Goal: Task Accomplishment & Management: Manage account settings

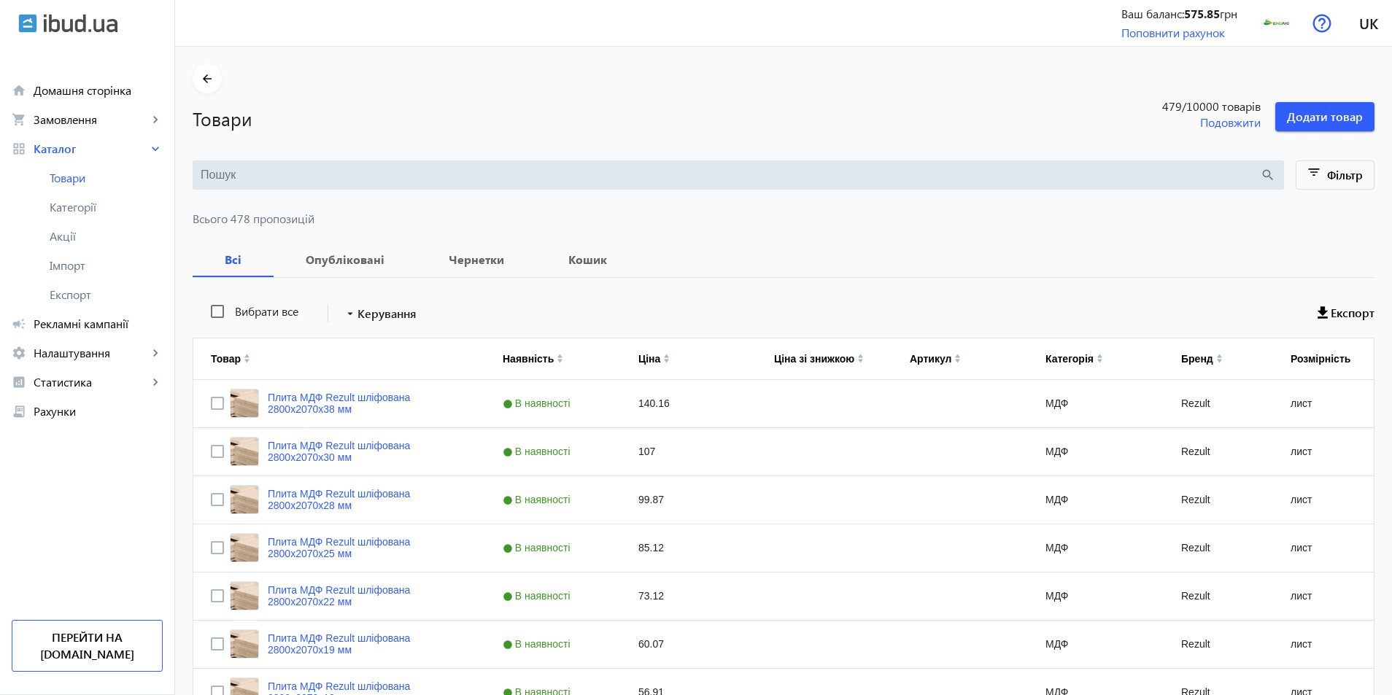
click at [269, 178] on input "search" at bounding box center [730, 175] width 1059 height 16
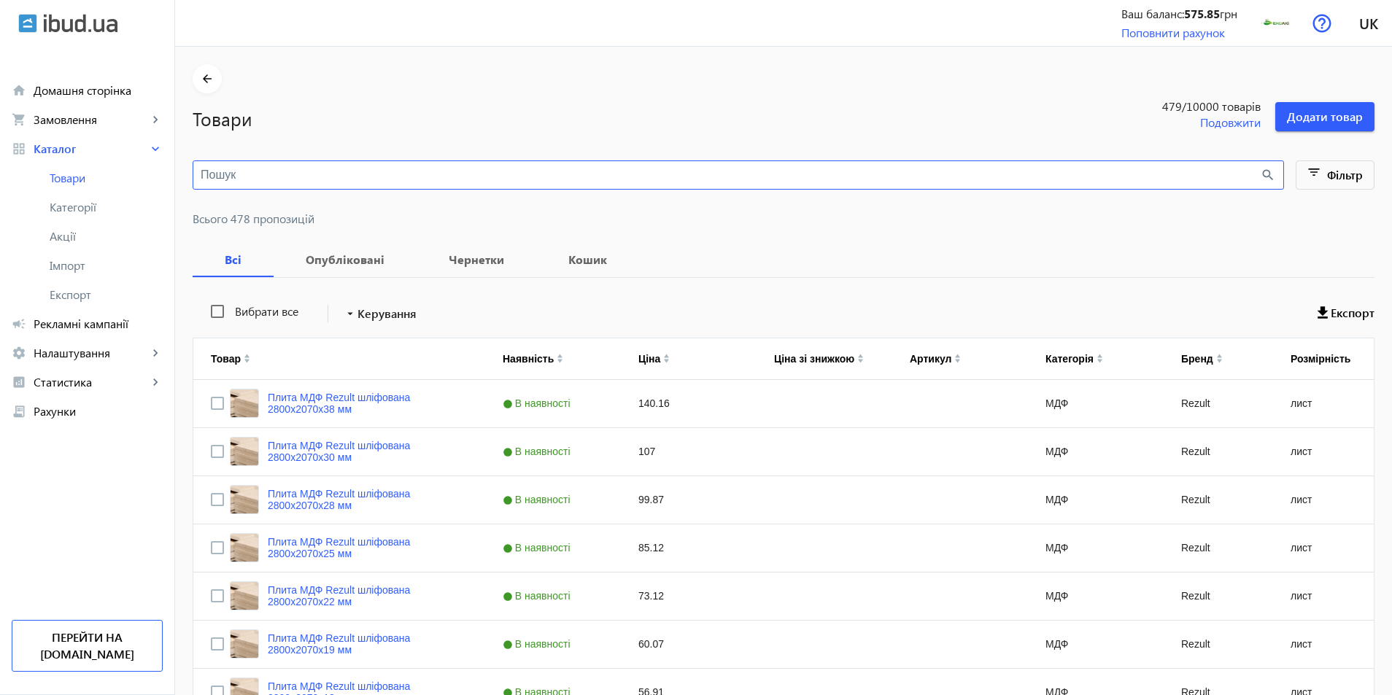
type input "Ж"
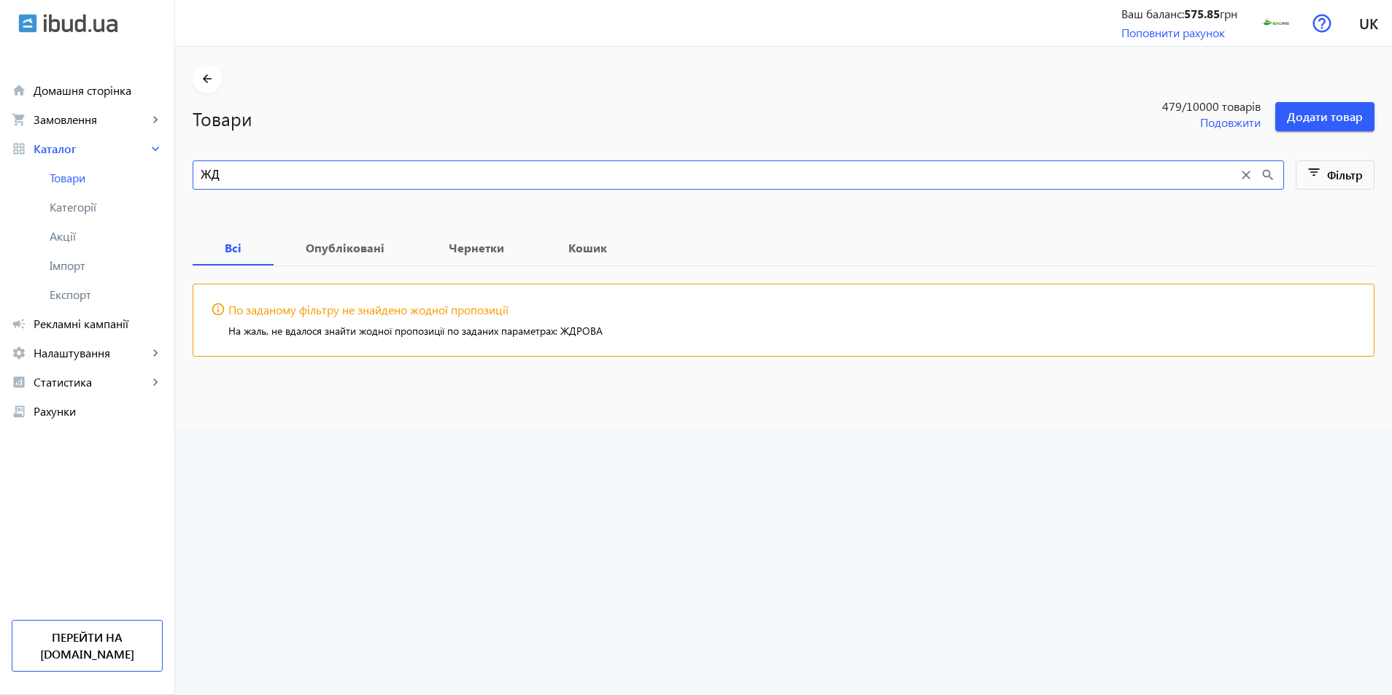
type input "Ж"
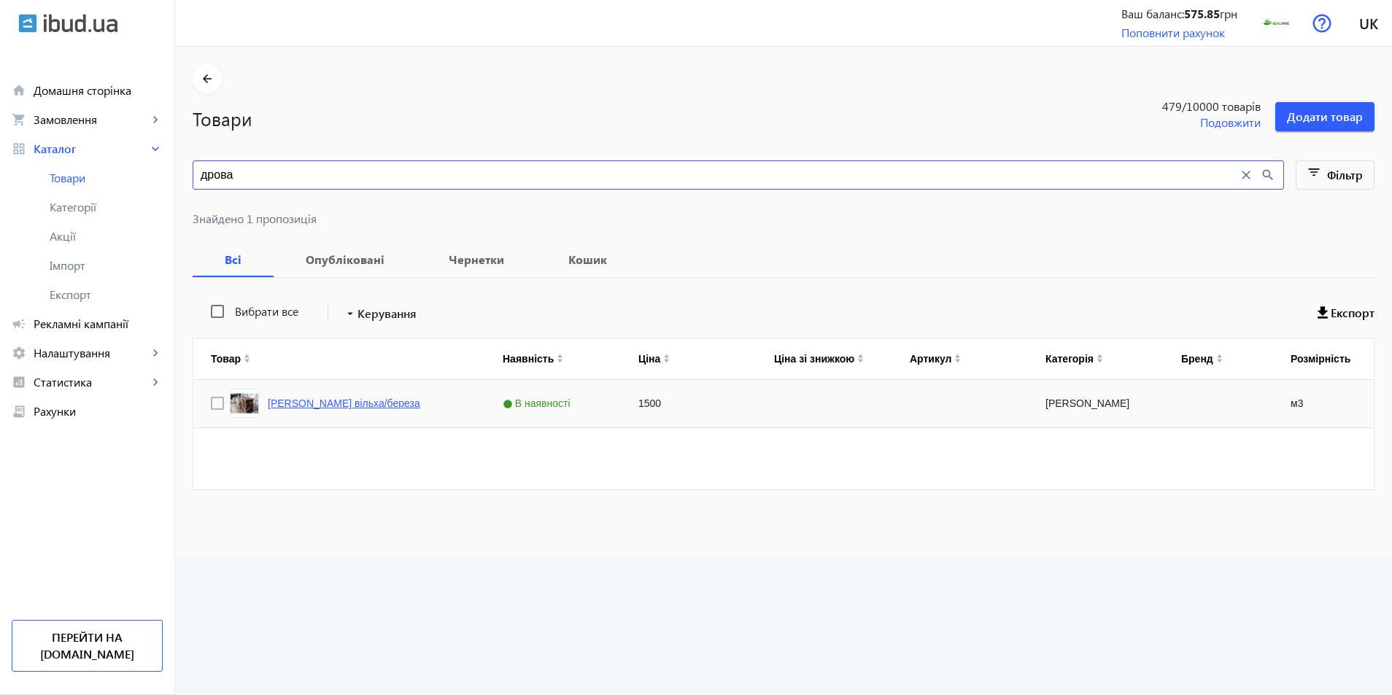
type input "дрова"
click at [325, 398] on link "[PERSON_NAME] вільха/береза" at bounding box center [344, 404] width 152 height 12
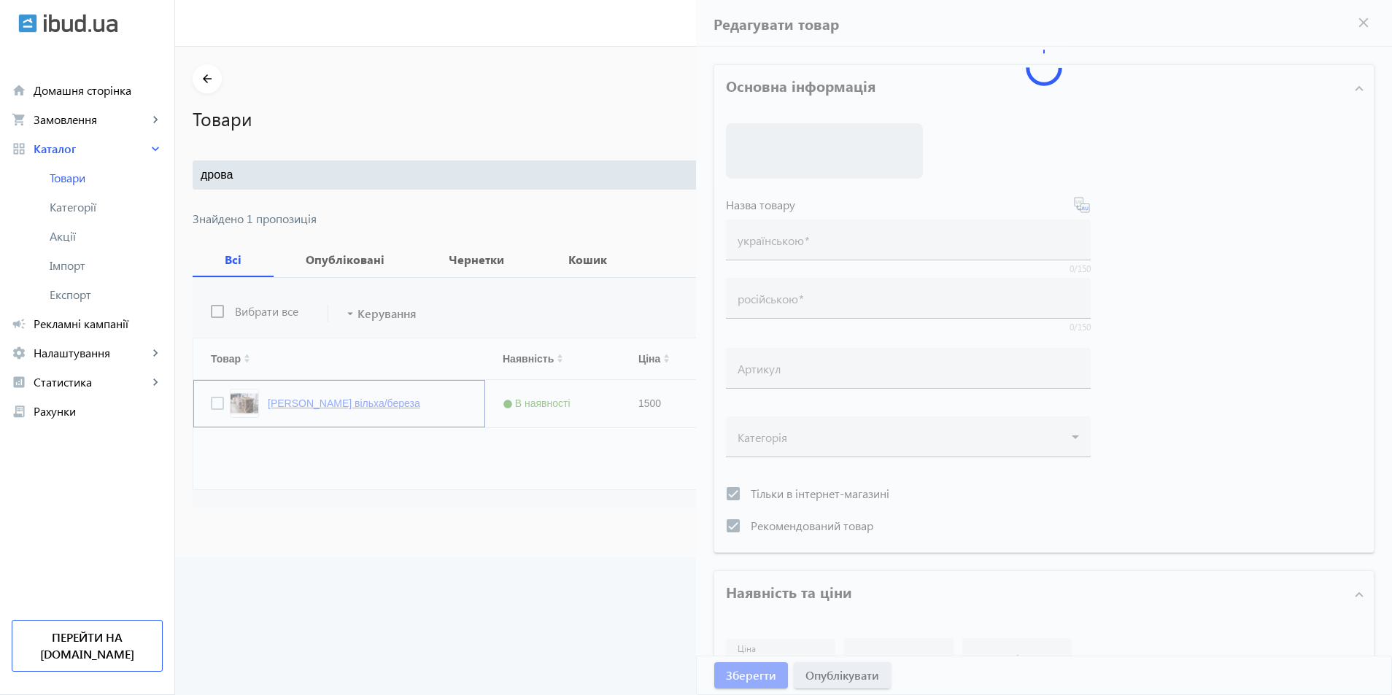
type input "[PERSON_NAME] вільха/береза"
checkbox input "true"
type input "1500"
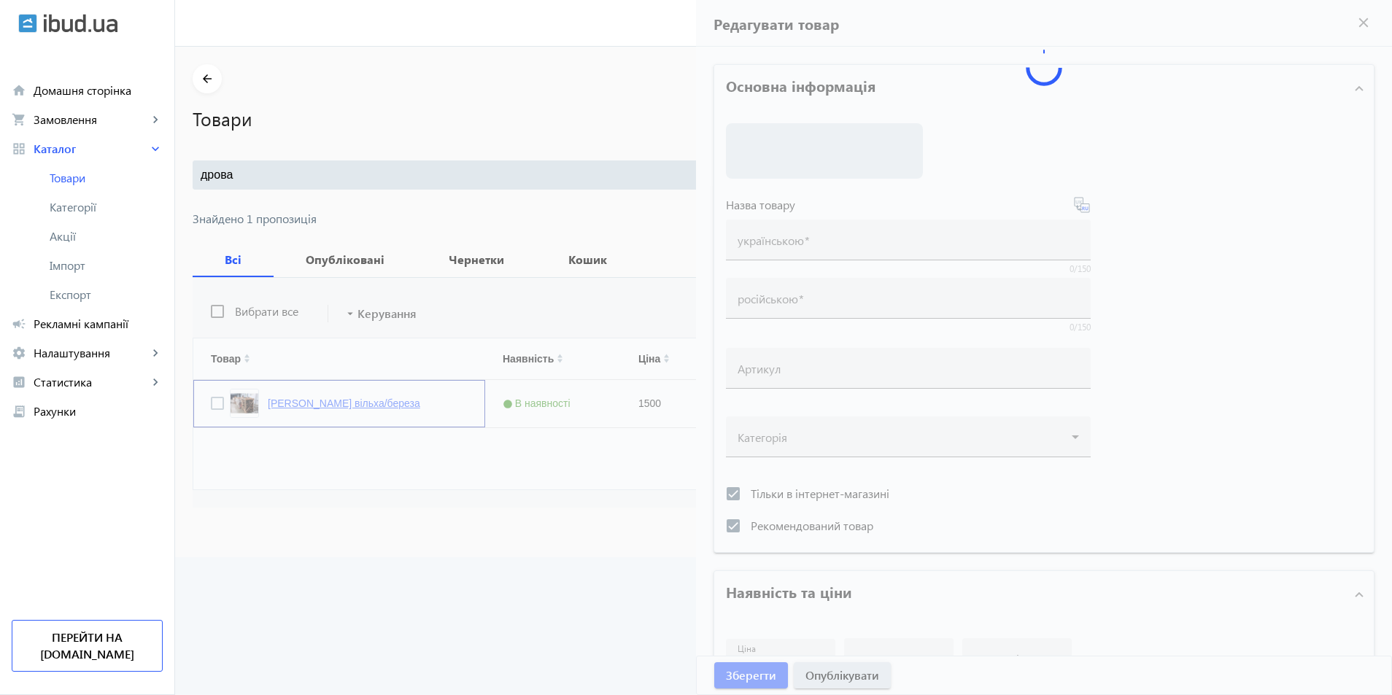
type input "1"
type input "100"
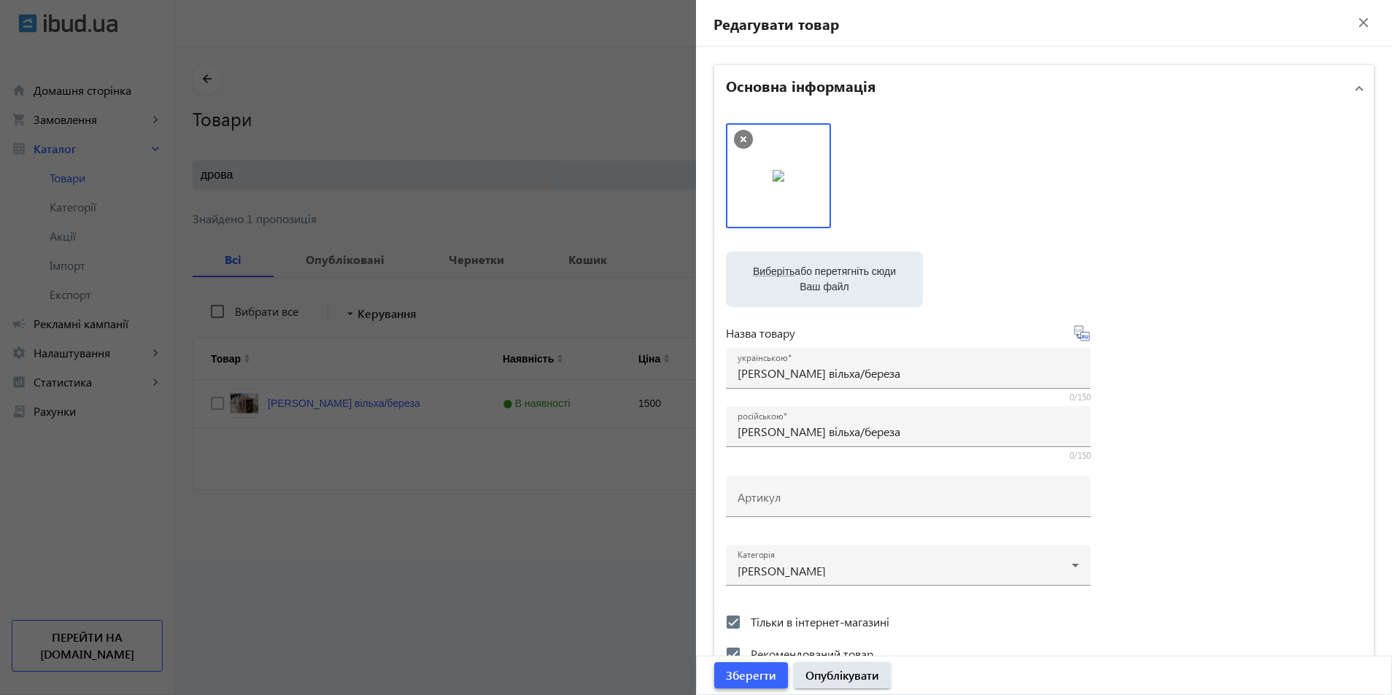
click at [735, 671] on span "Зберегти" at bounding box center [751, 676] width 50 height 16
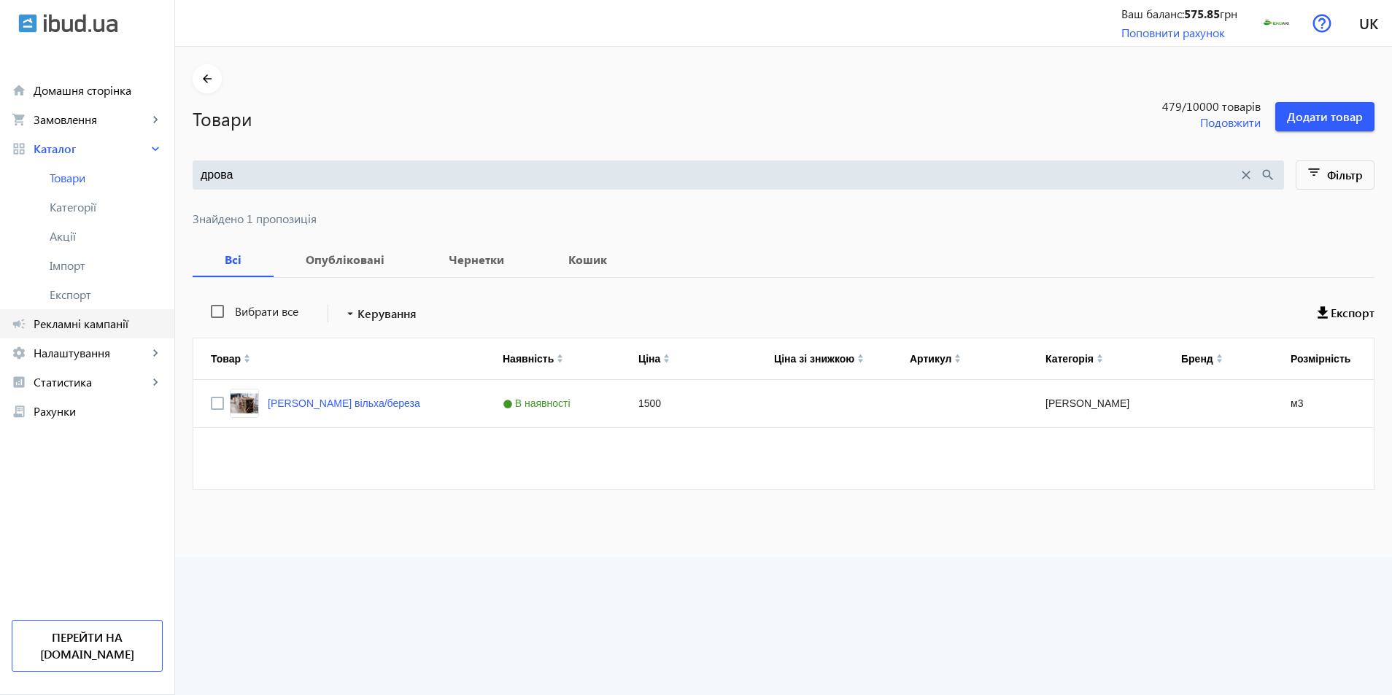
click at [58, 317] on span "Рекламні кампанії" at bounding box center [98, 324] width 129 height 15
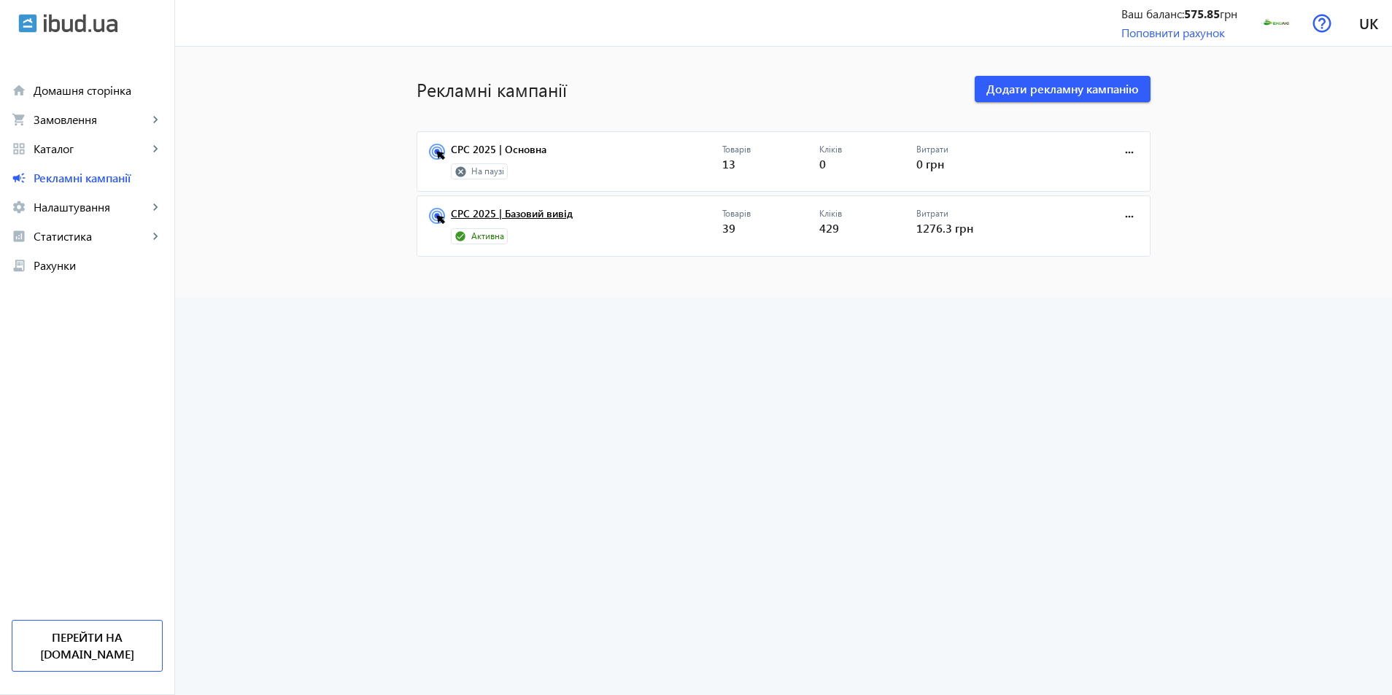
click at [509, 209] on link "CPC 2025 | Базовий вивід" at bounding box center [586, 218] width 271 height 20
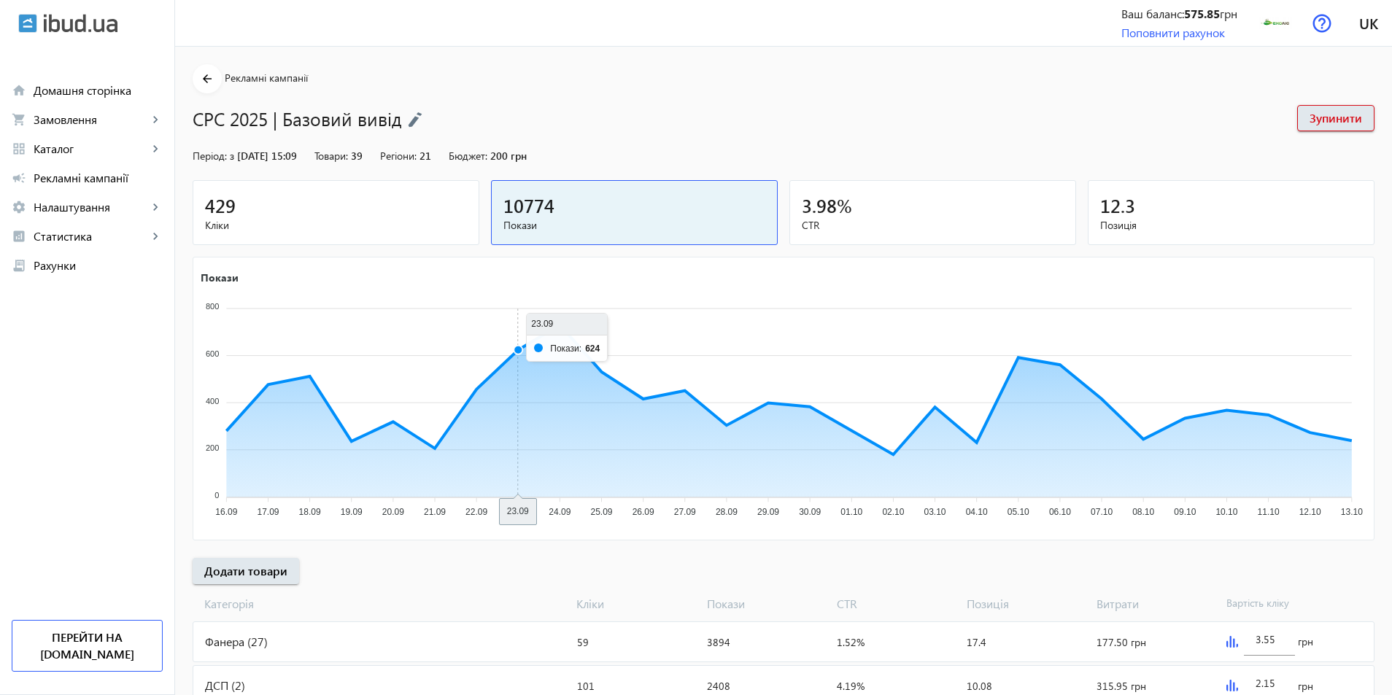
scroll to position [275, 0]
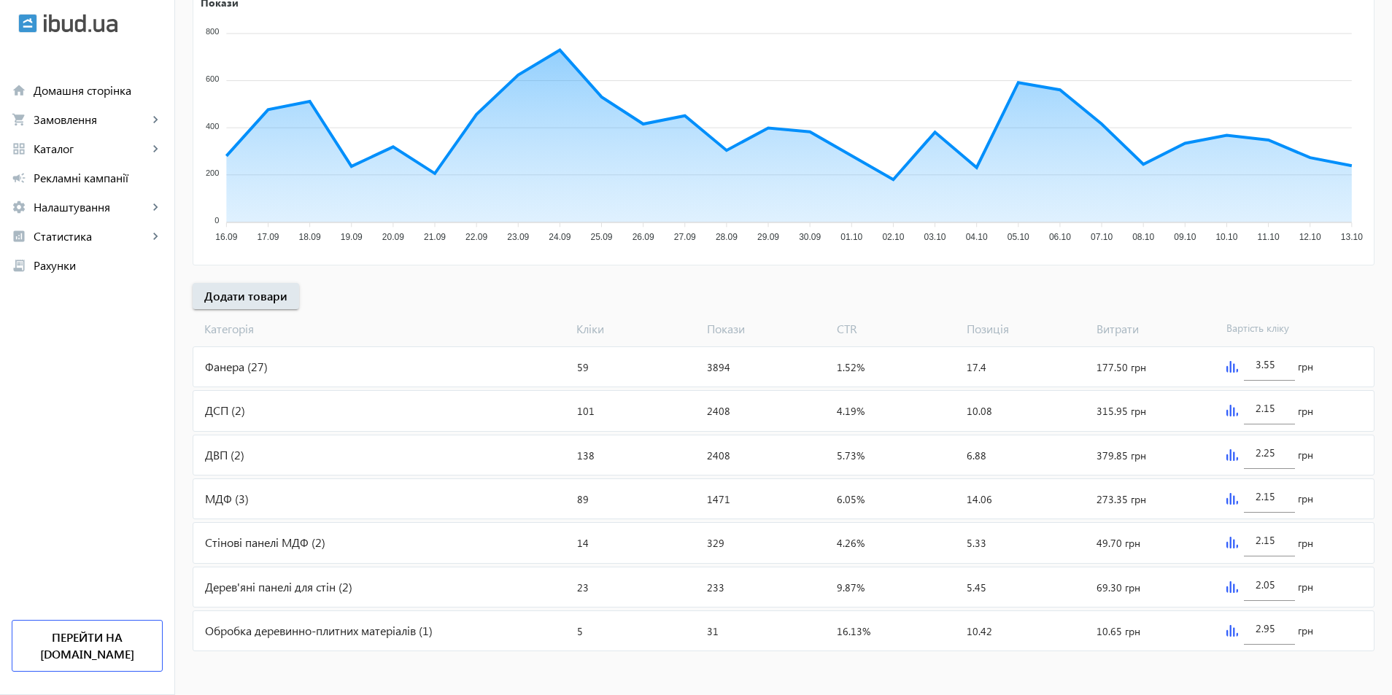
click at [227, 375] on div "Фанера (27)" at bounding box center [382, 366] width 378 height 39
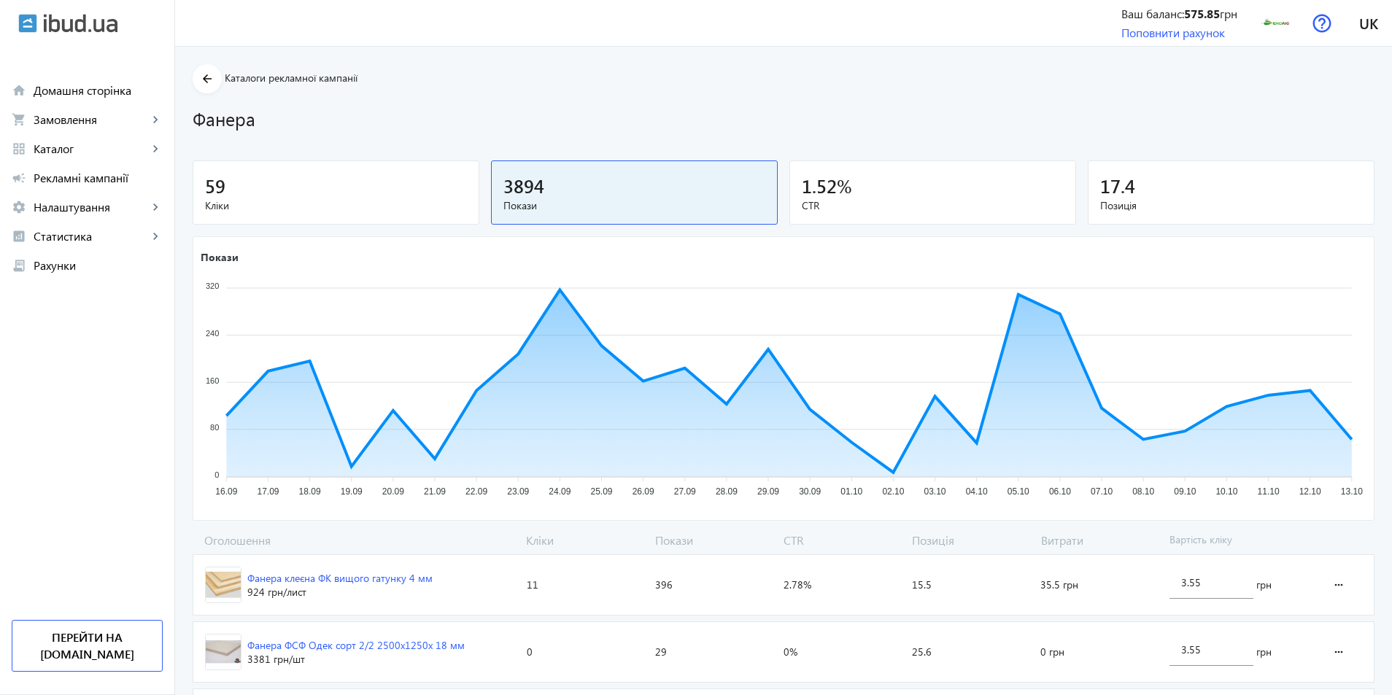
scroll to position [365, 0]
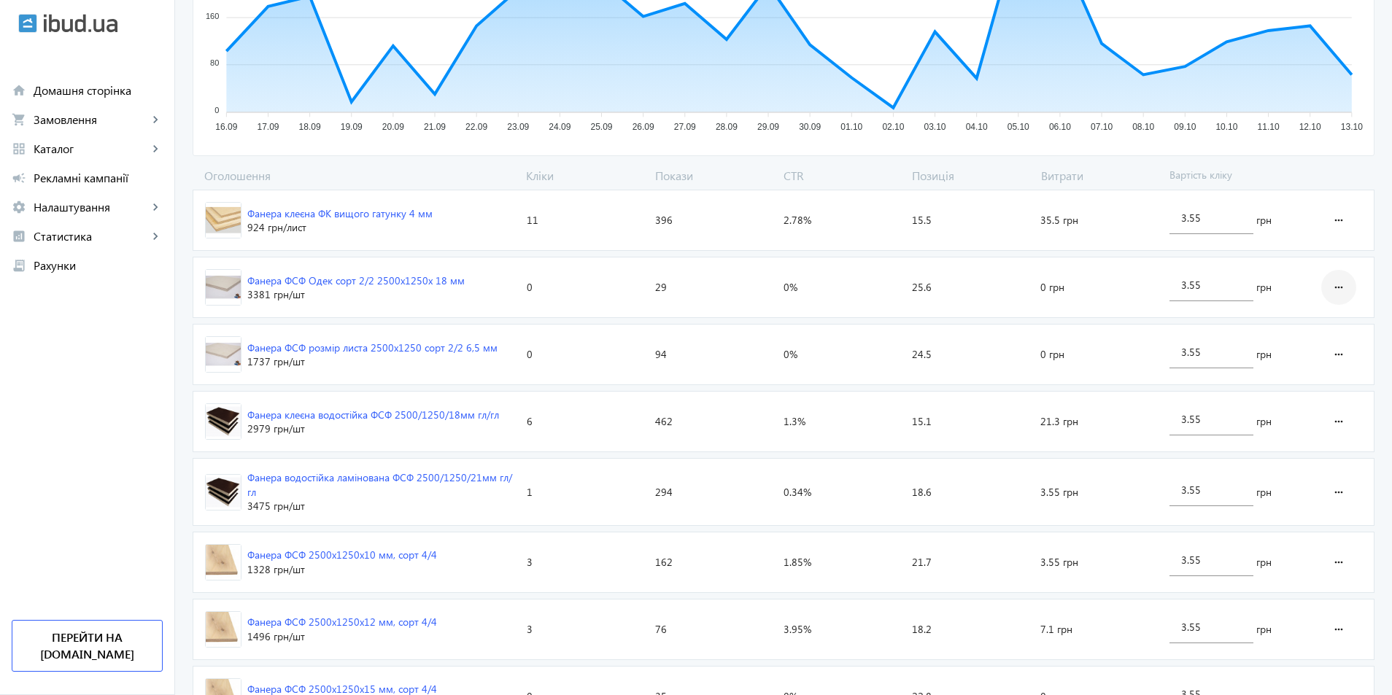
click at [1330, 279] on mat-icon "more_horiz" at bounding box center [1339, 287] width 18 height 35
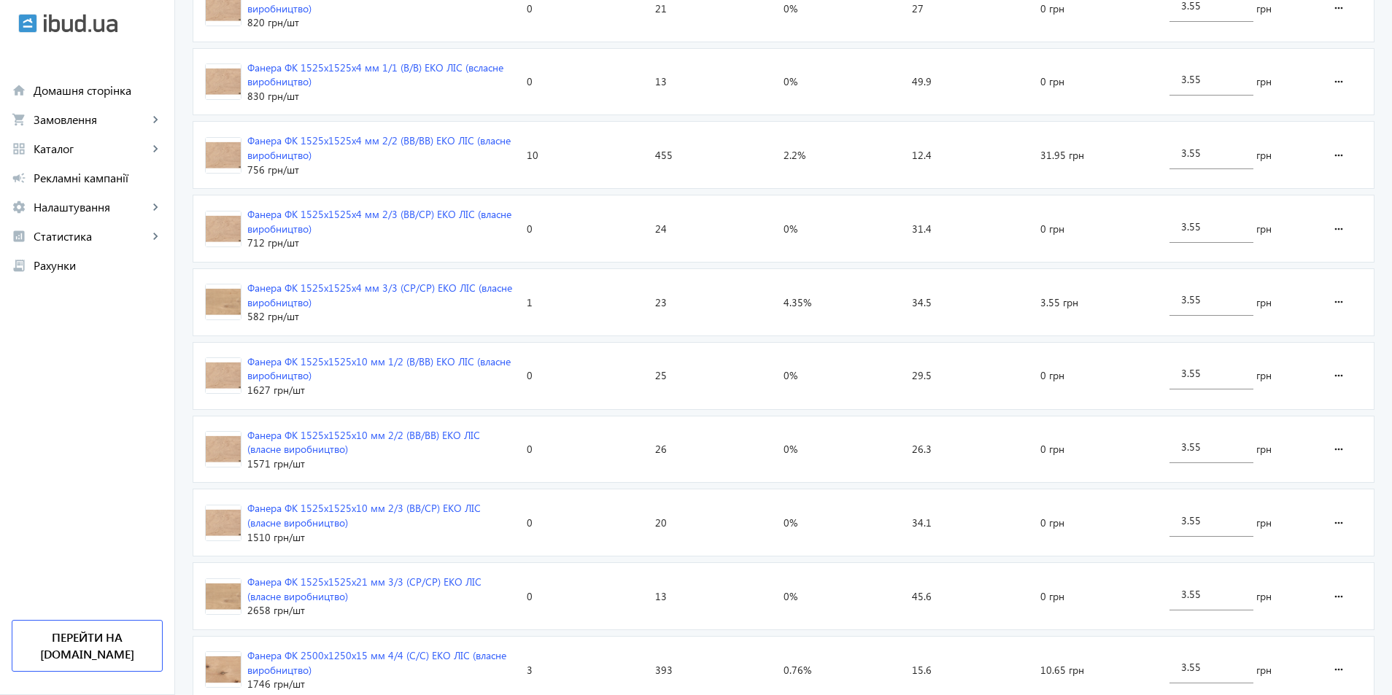
scroll to position [1313, 0]
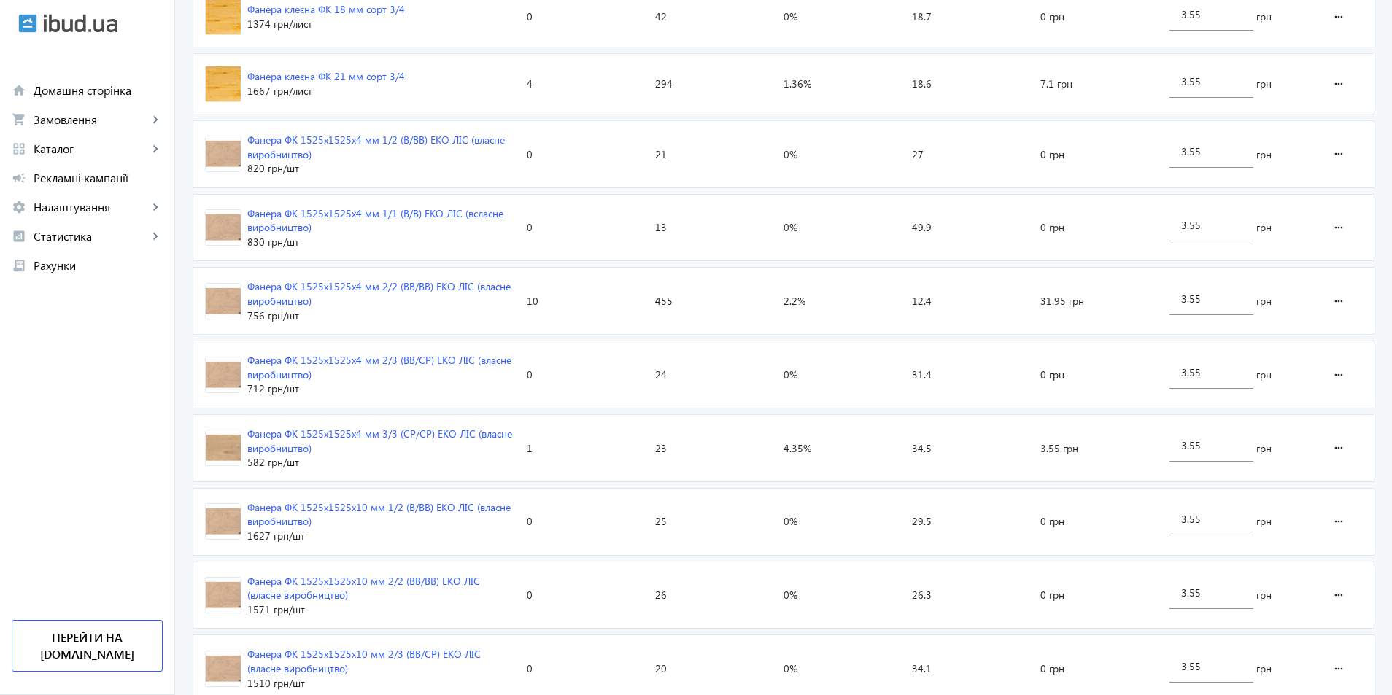
click at [1334, 234] on div at bounding box center [696, 347] width 1392 height 695
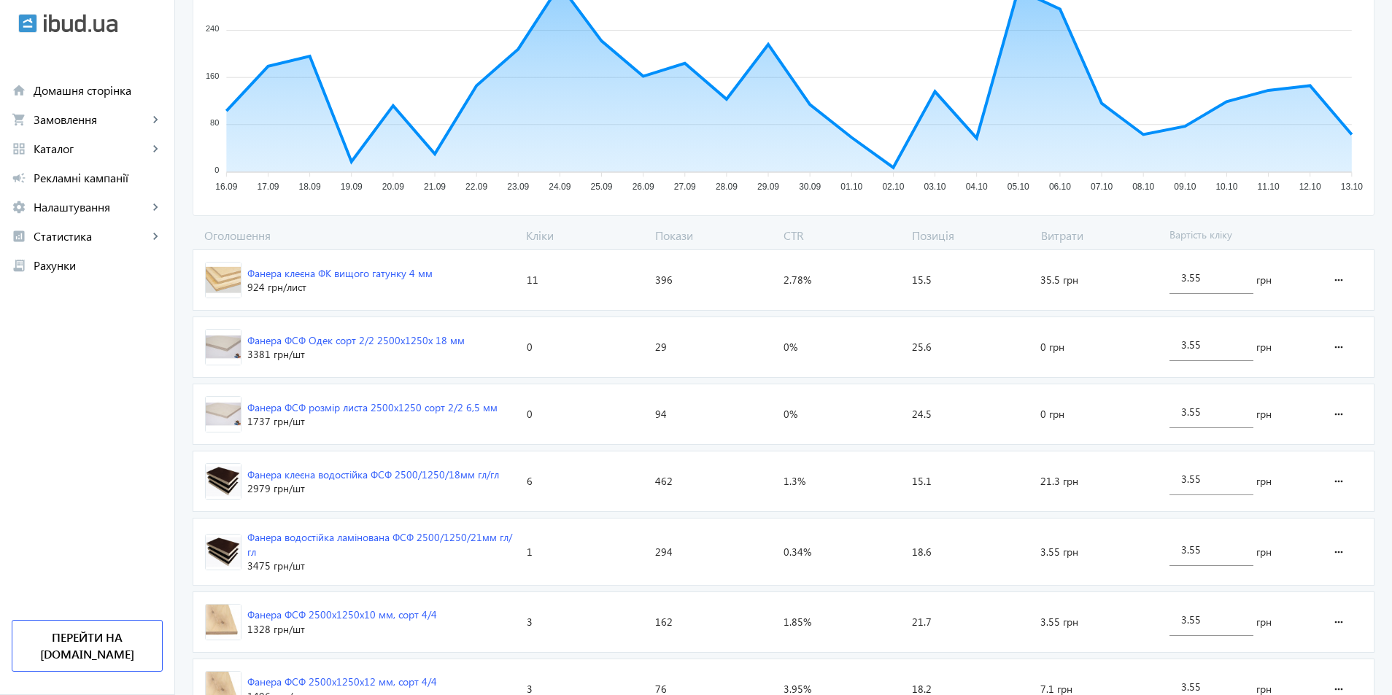
click at [1331, 230] on span at bounding box center [1339, 236] width 47 height 16
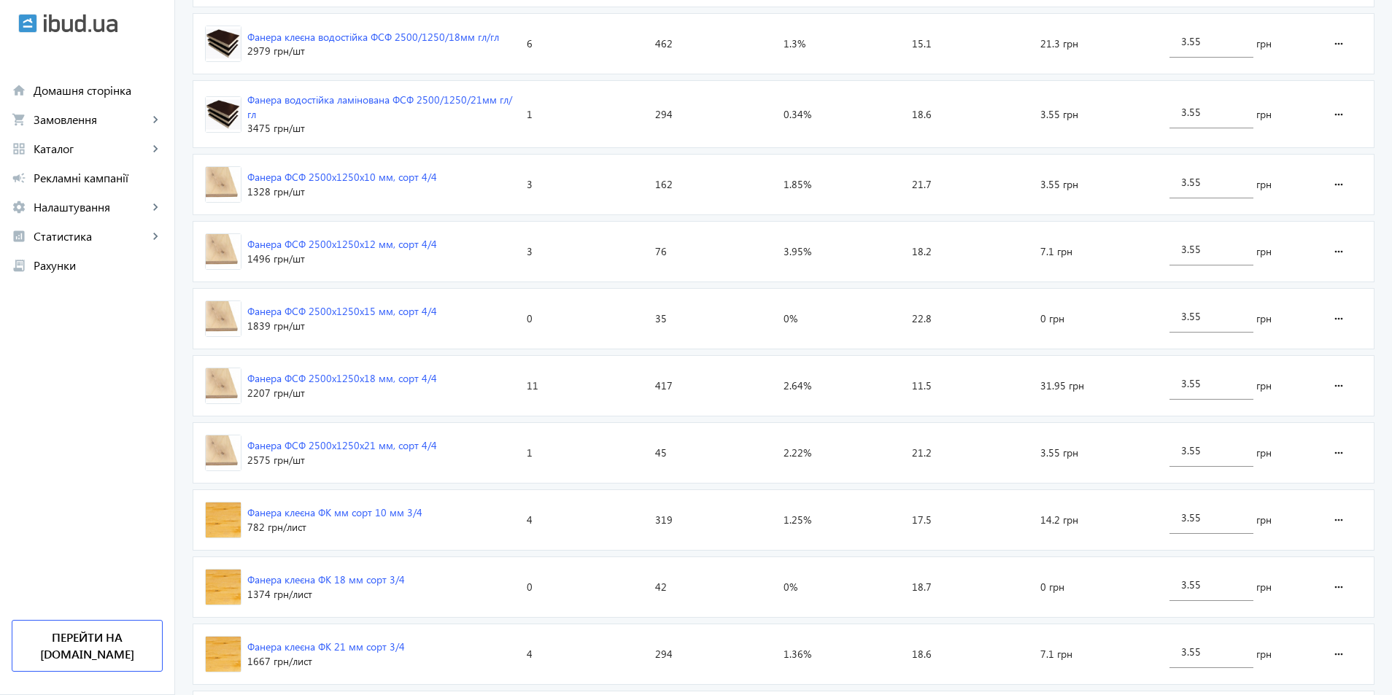
scroll to position [1108, 0]
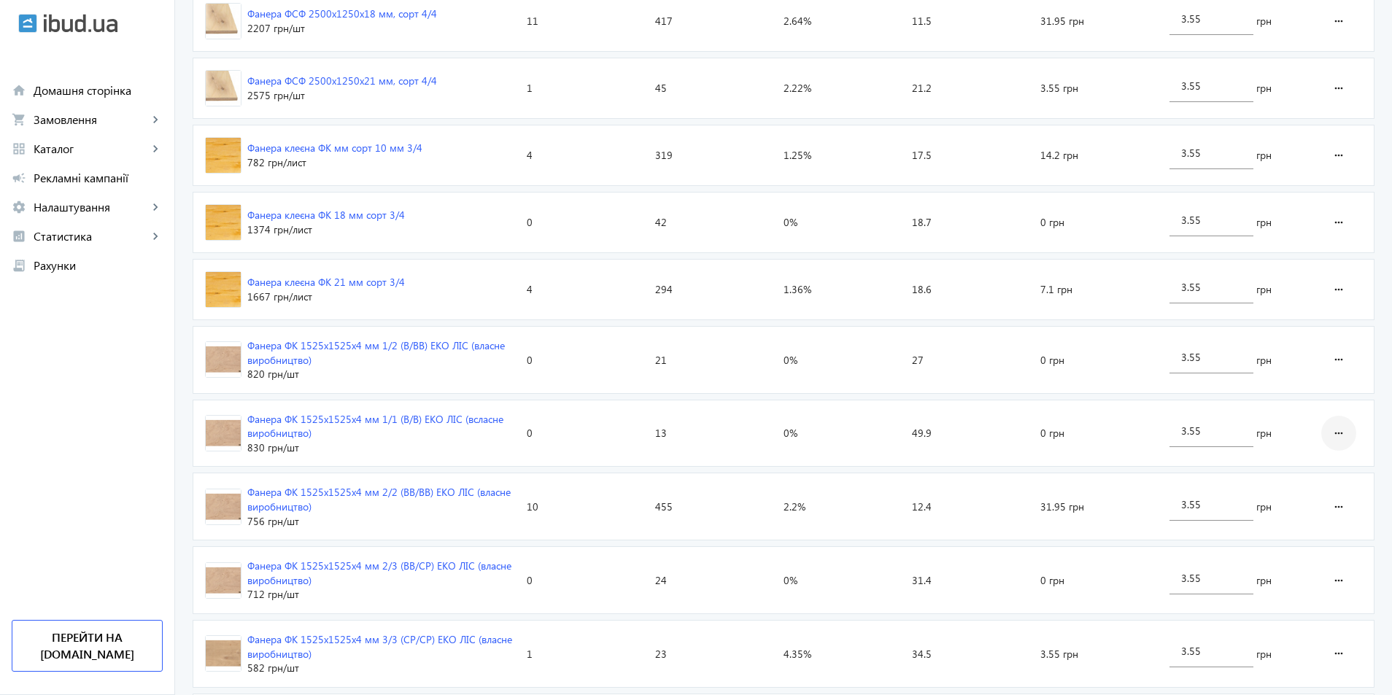
click at [1345, 427] on mat-icon "more_horiz" at bounding box center [1339, 433] width 18 height 35
click at [1310, 538] on span "Видалити оголошення" at bounding box center [1285, 544] width 117 height 12
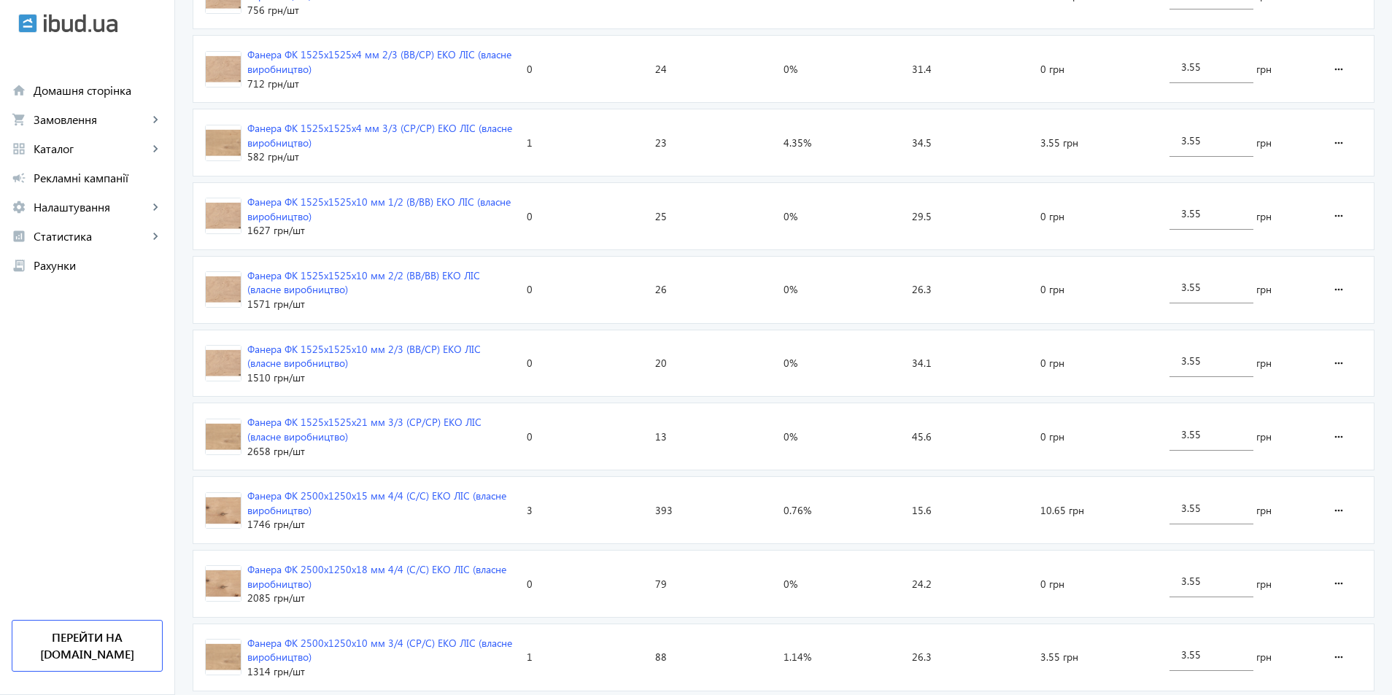
scroll to position [1735, 0]
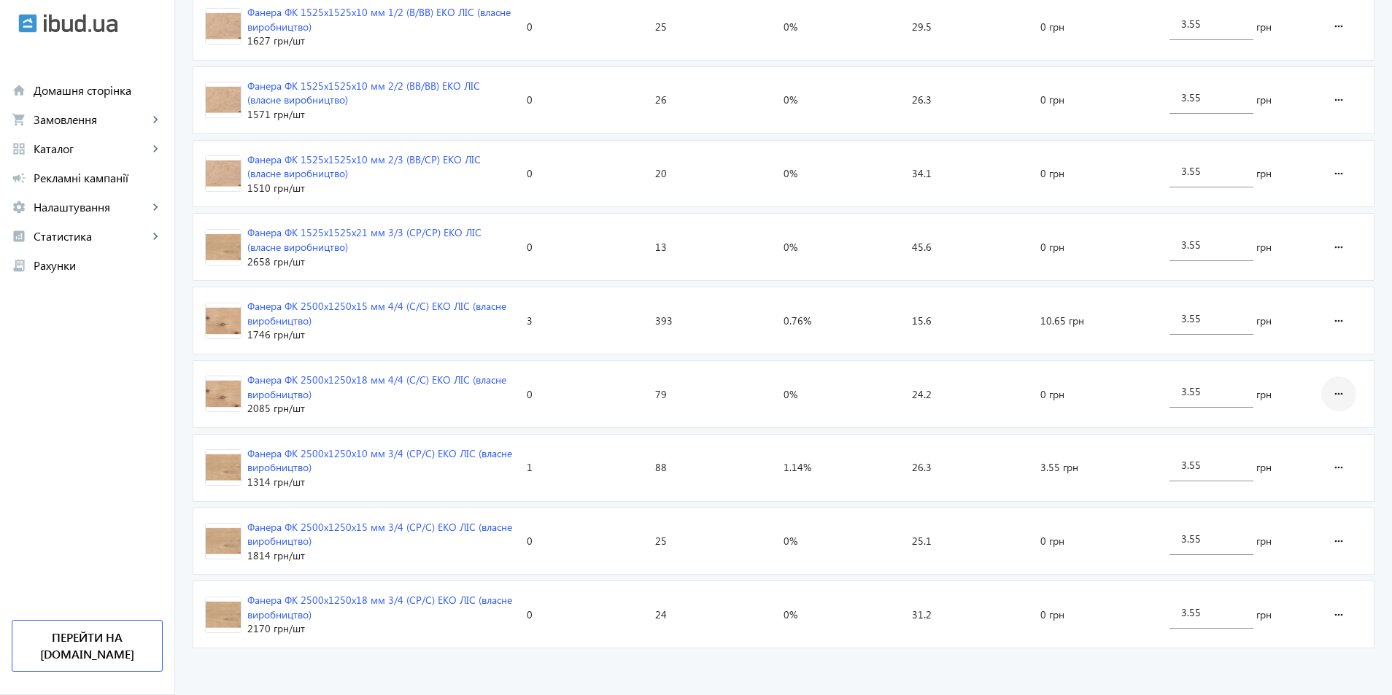
click at [1336, 392] on mat-icon "more_horiz" at bounding box center [1339, 393] width 18 height 35
click at [1240, 509] on span "Видалити оголошення" at bounding box center [1285, 505] width 117 height 12
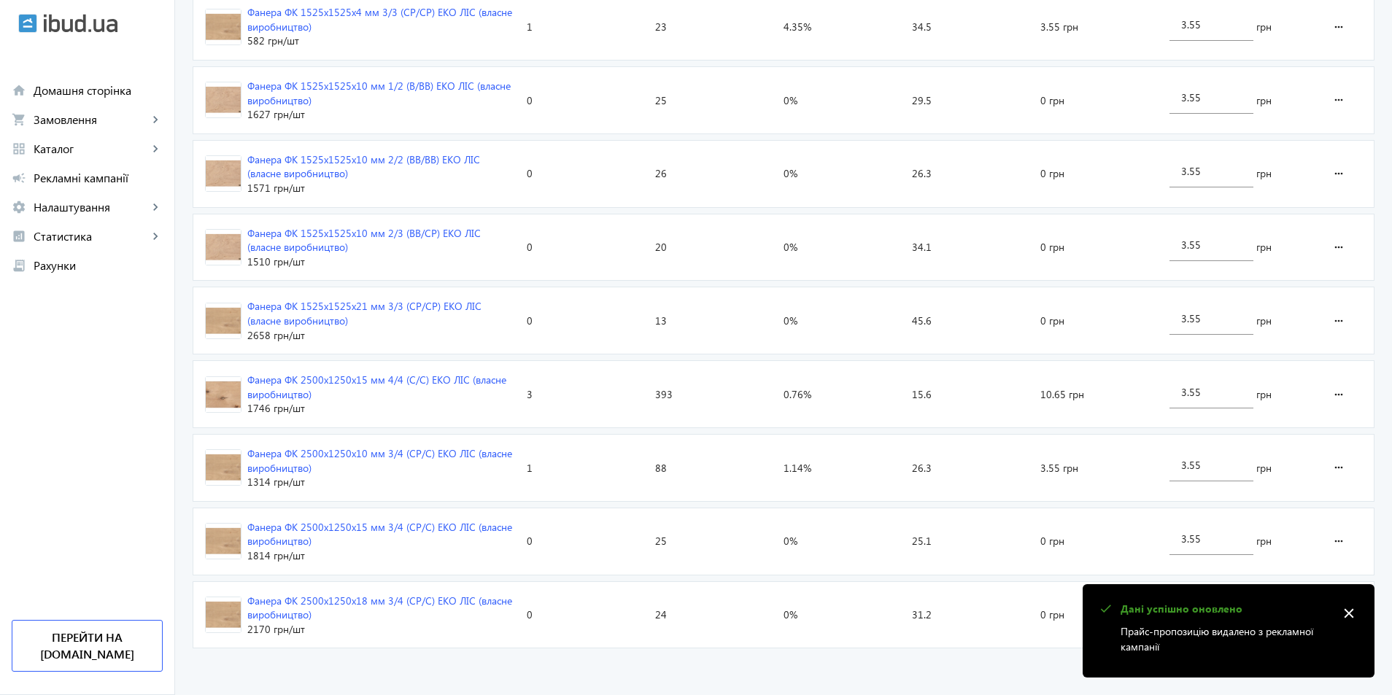
scroll to position [1515, 0]
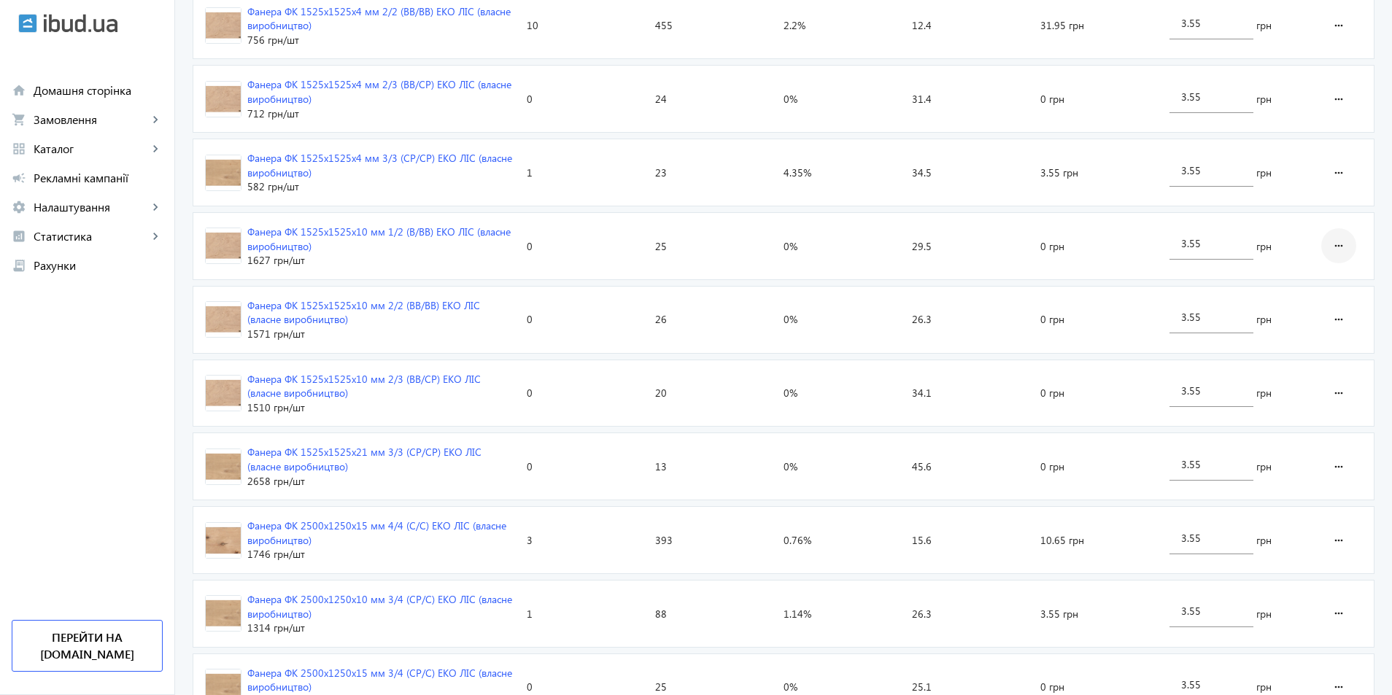
click at [1349, 249] on span at bounding box center [1338, 245] width 35 height 35
click at [1297, 351] on span "Видалити оголошення" at bounding box center [1285, 357] width 117 height 12
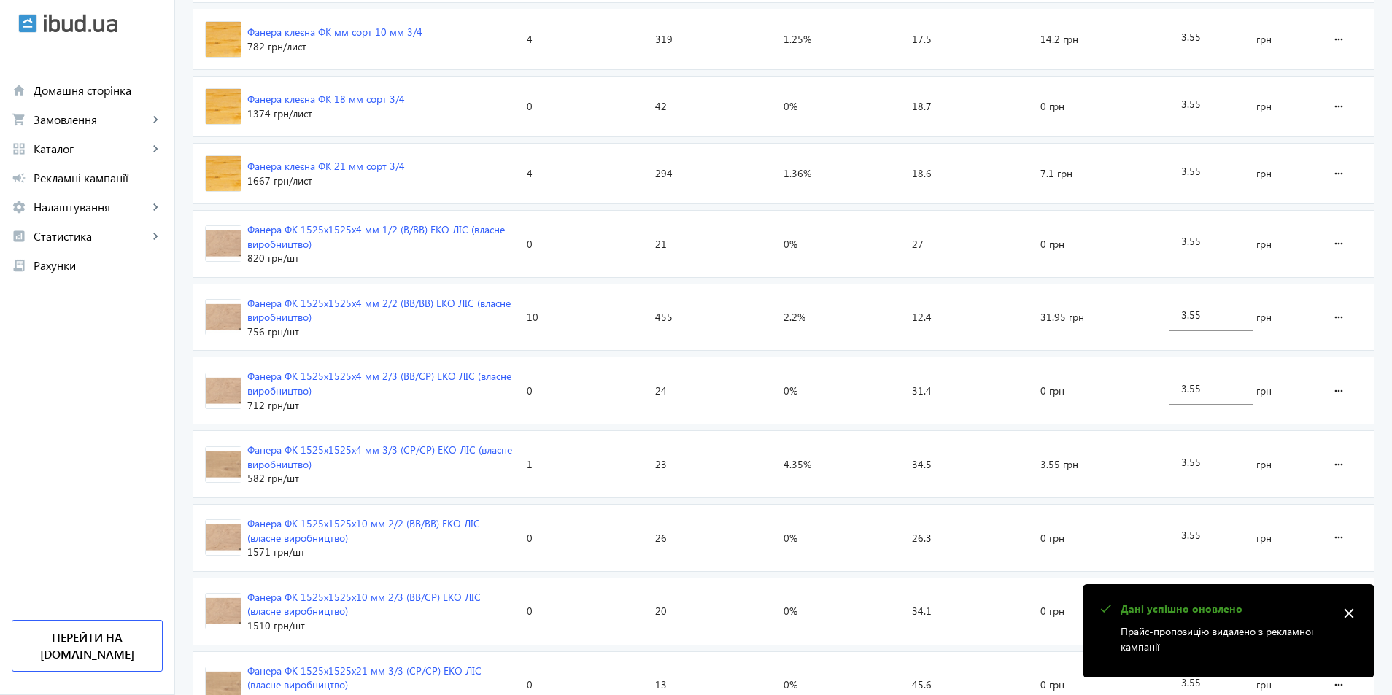
scroll to position [1078, 0]
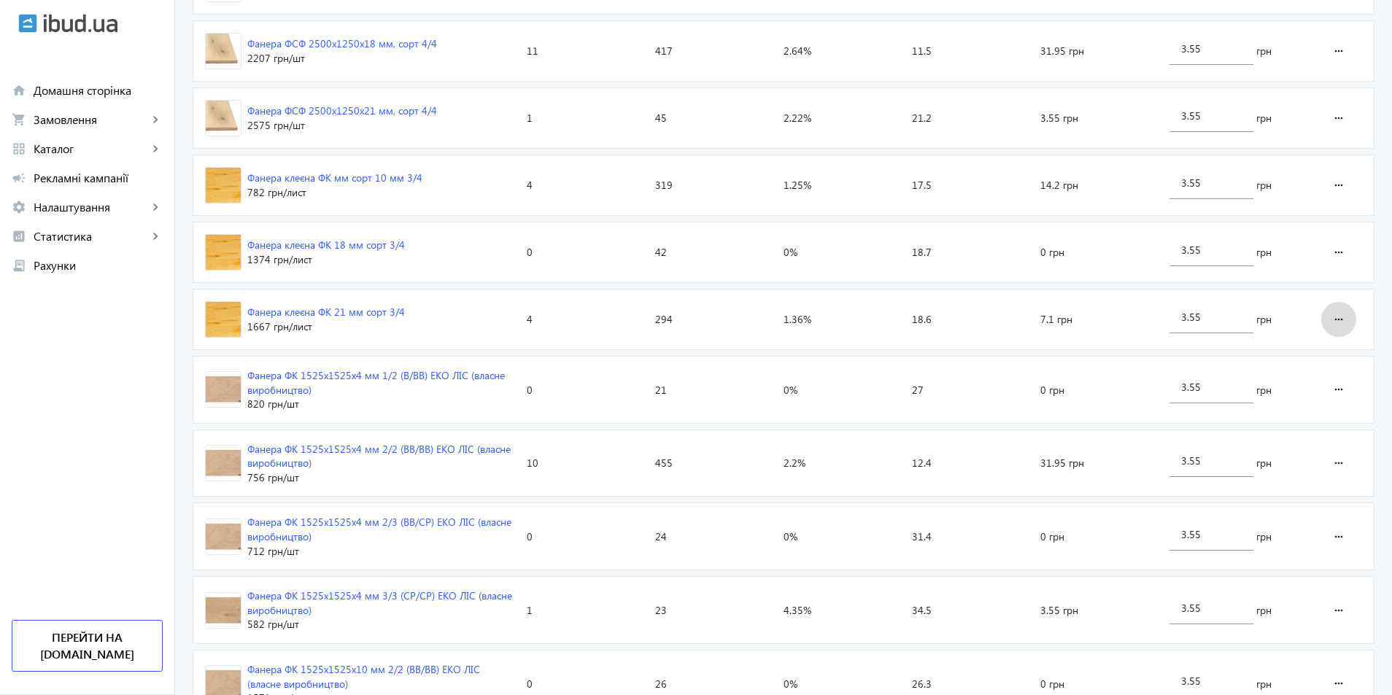
click at [1338, 317] on mat-icon "more_horiz" at bounding box center [1339, 319] width 18 height 35
click at [1253, 425] on span "Видалити оголошення" at bounding box center [1285, 431] width 117 height 12
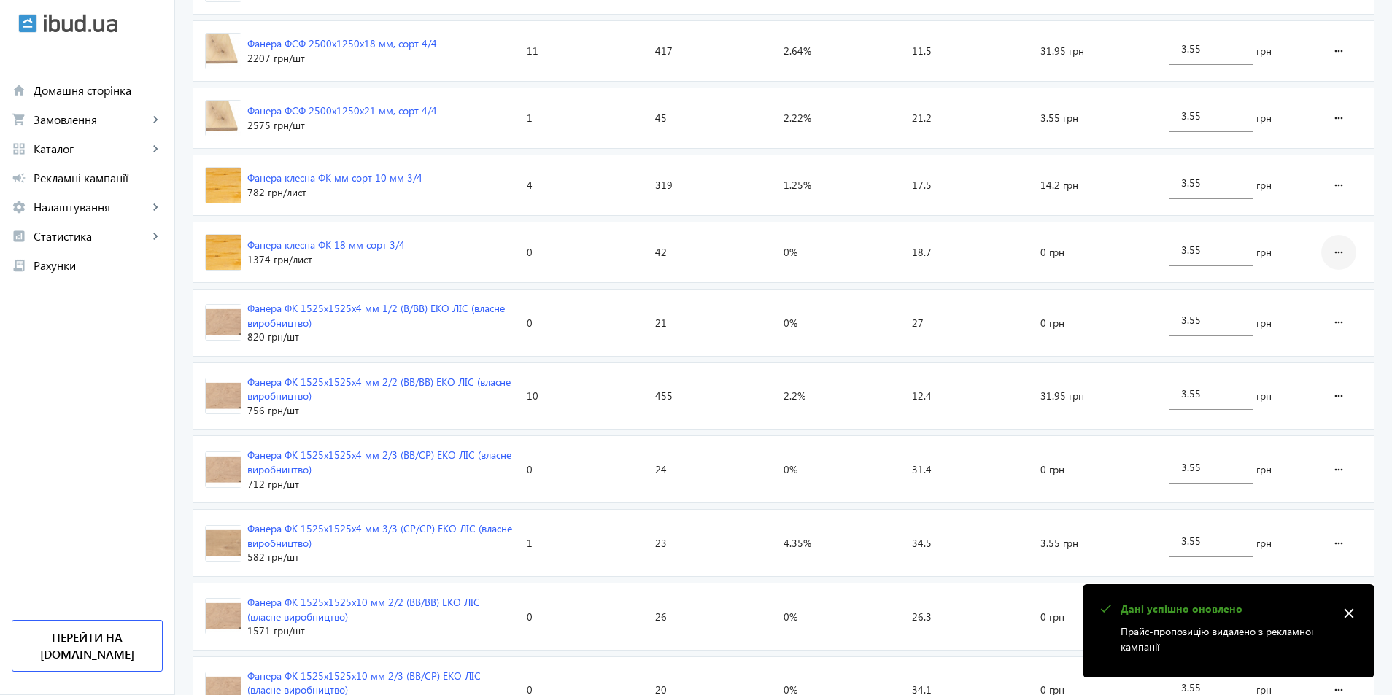
click at [1341, 251] on mat-icon "more_horiz" at bounding box center [1339, 252] width 18 height 35
click at [1287, 368] on span "Видалити оголошення" at bounding box center [1285, 364] width 117 height 12
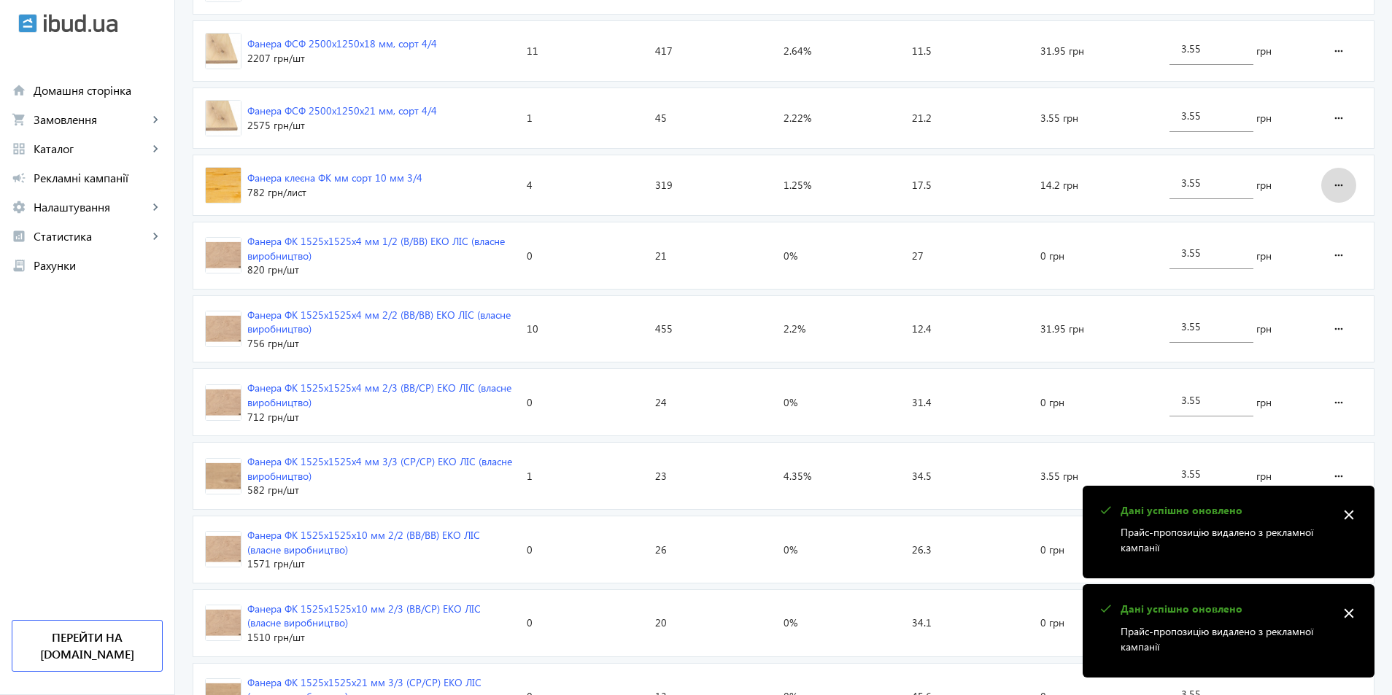
click at [1348, 189] on span at bounding box center [1338, 185] width 35 height 35
click at [1294, 293] on span "Видалити оголошення" at bounding box center [1285, 296] width 117 height 12
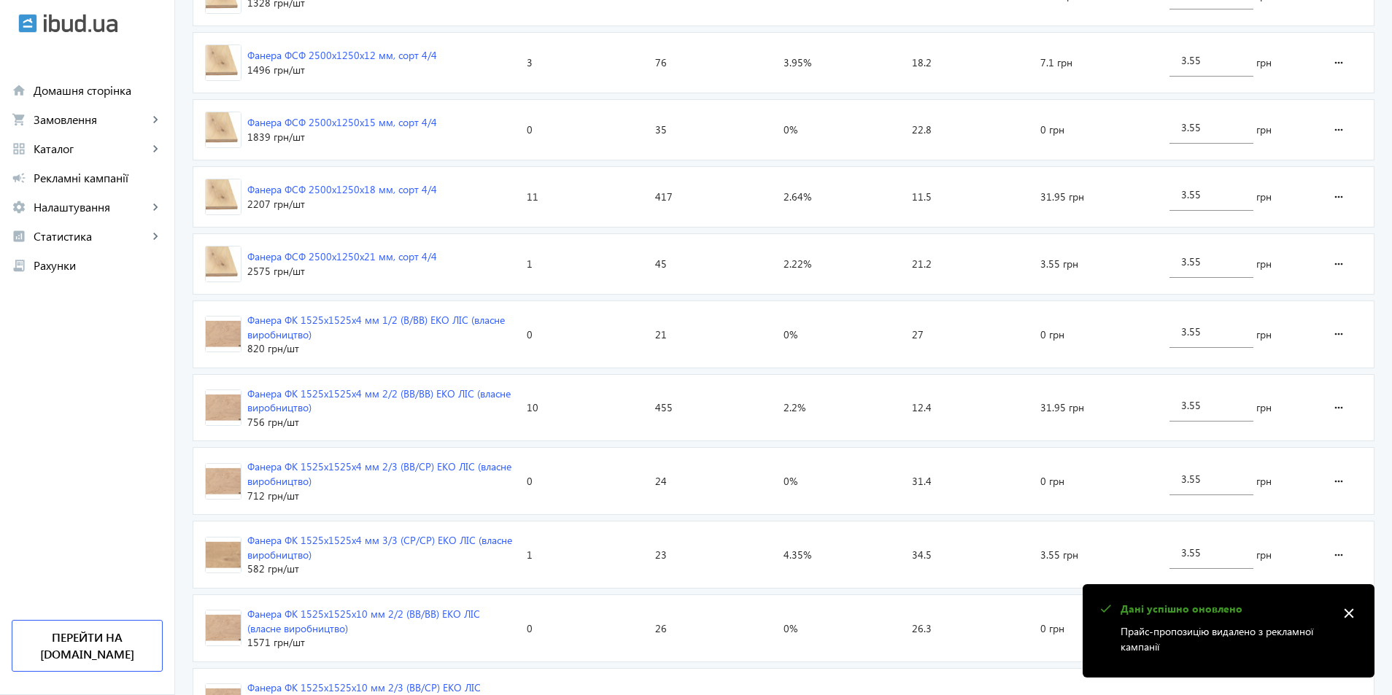
scroll to position [859, 0]
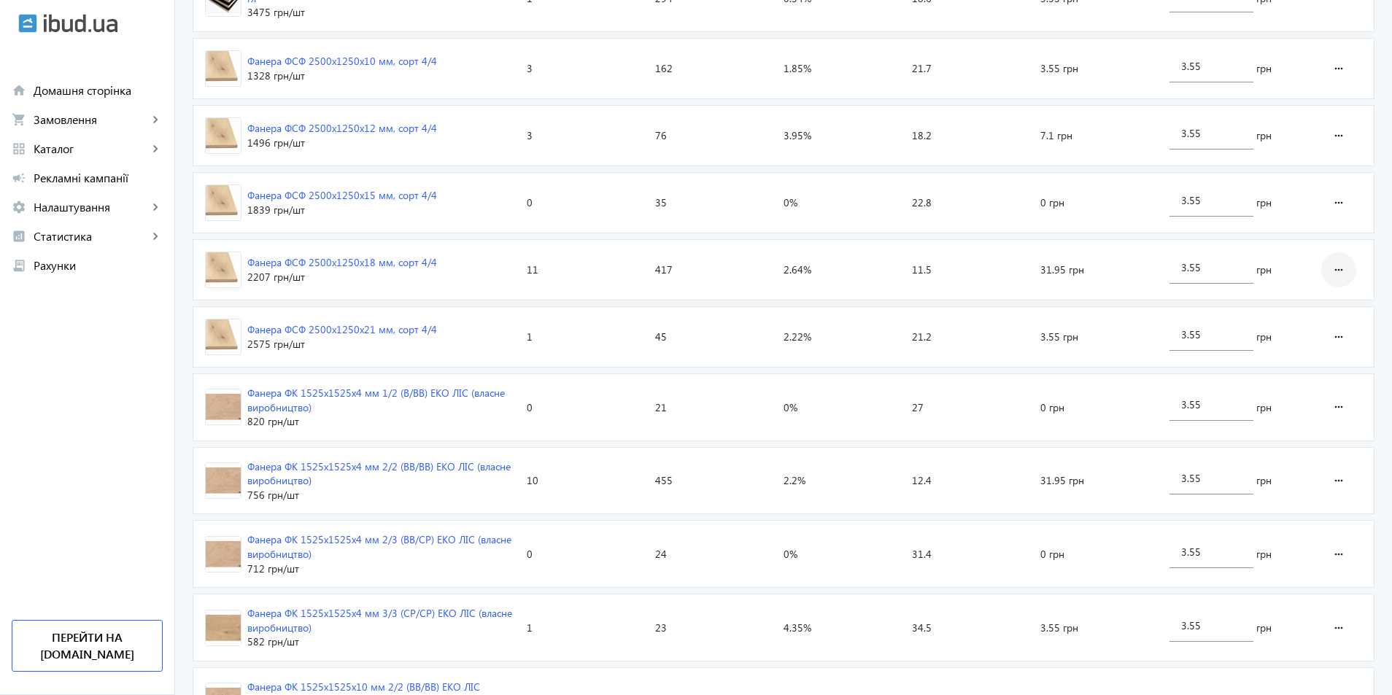
click at [1345, 264] on mat-icon "more_horiz" at bounding box center [1339, 269] width 18 height 35
click at [1310, 382] on span "Видалити оголошення" at bounding box center [1285, 381] width 117 height 12
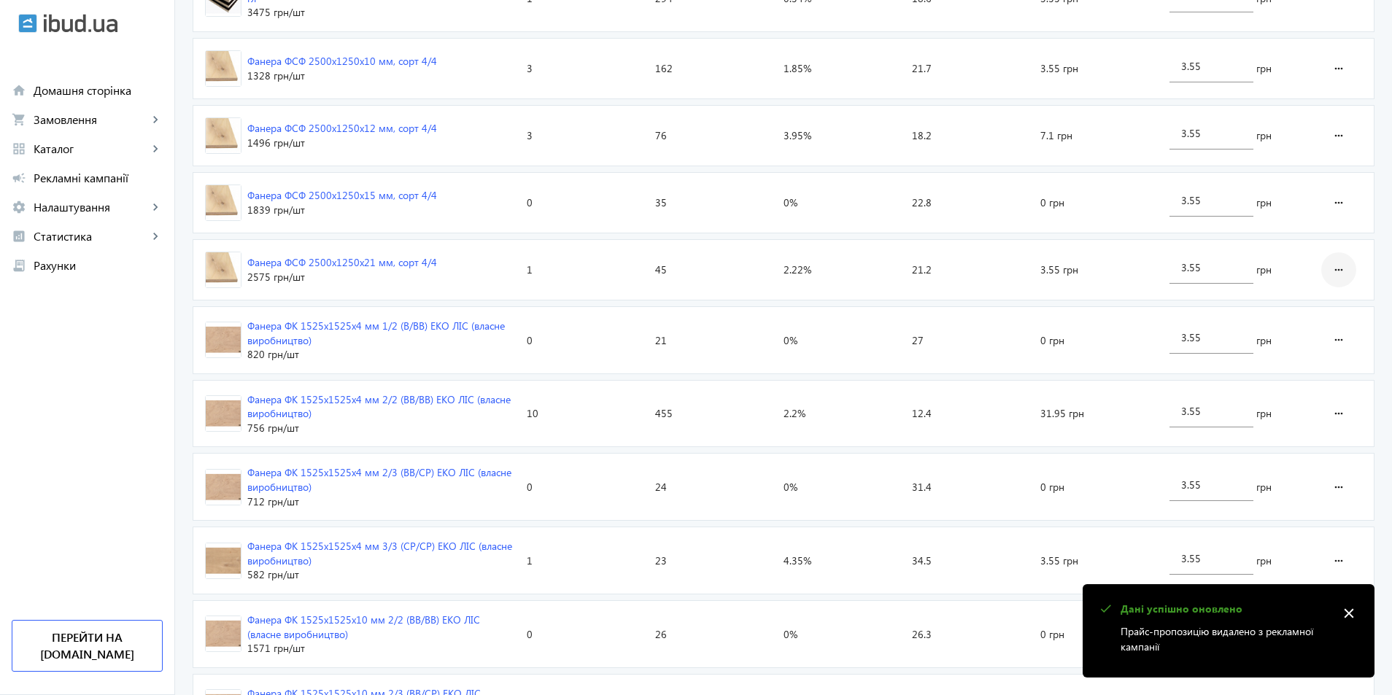
click at [1340, 267] on mat-icon "more_horiz" at bounding box center [1339, 269] width 18 height 35
click at [1283, 385] on span "Видалити оголошення" at bounding box center [1285, 381] width 117 height 12
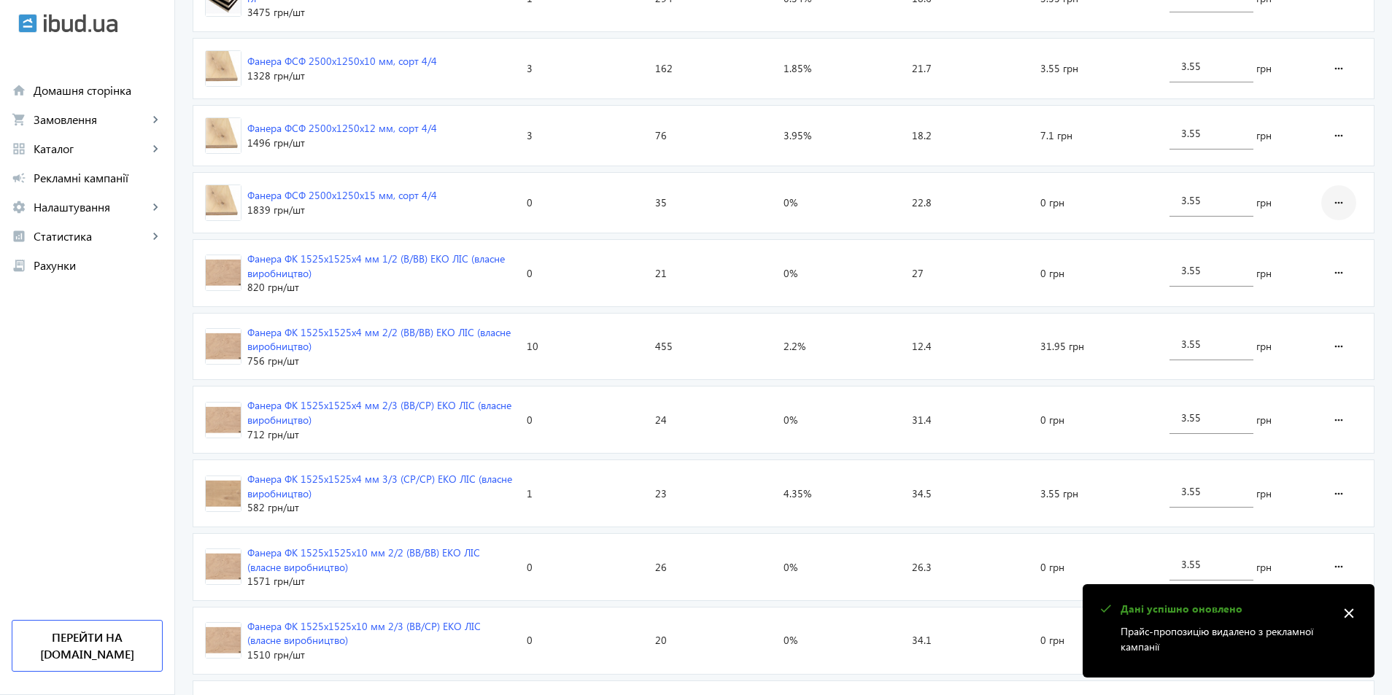
click at [1334, 198] on mat-icon "more_horiz" at bounding box center [1339, 202] width 18 height 35
click at [1292, 312] on span "Видалити оголошення" at bounding box center [1285, 314] width 117 height 12
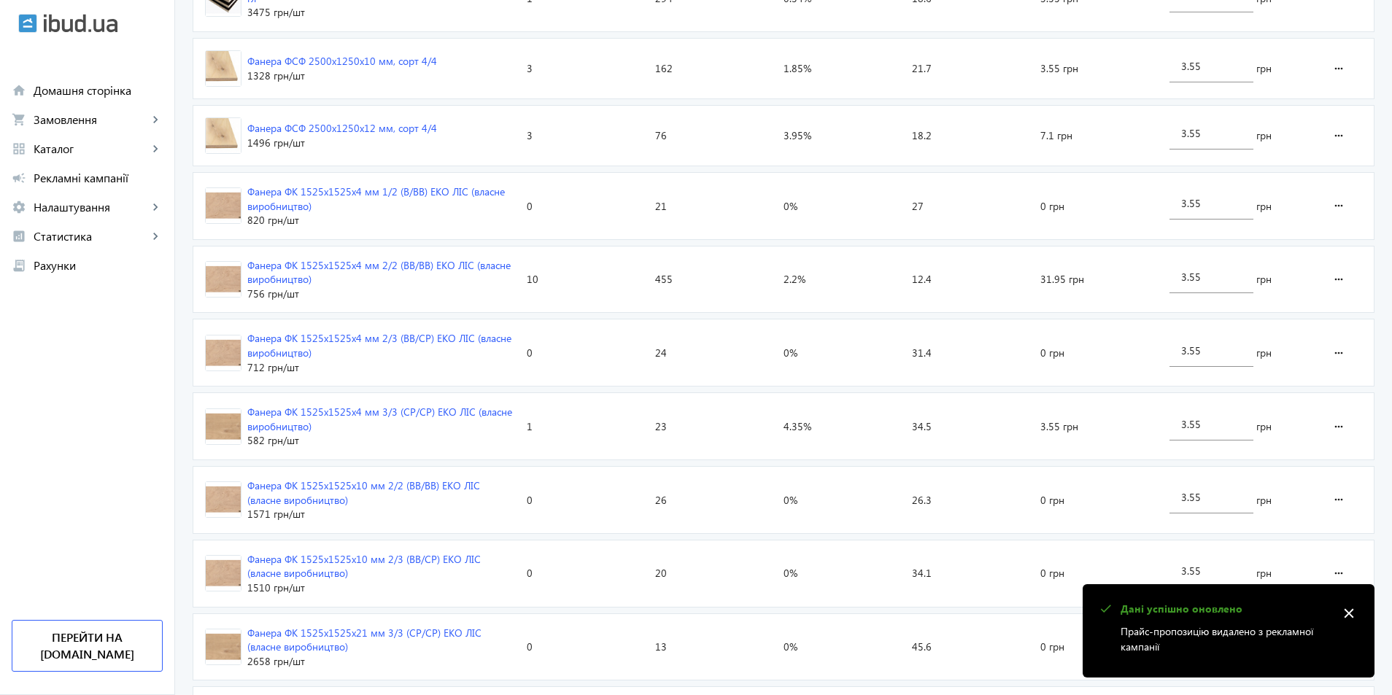
scroll to position [713, 0]
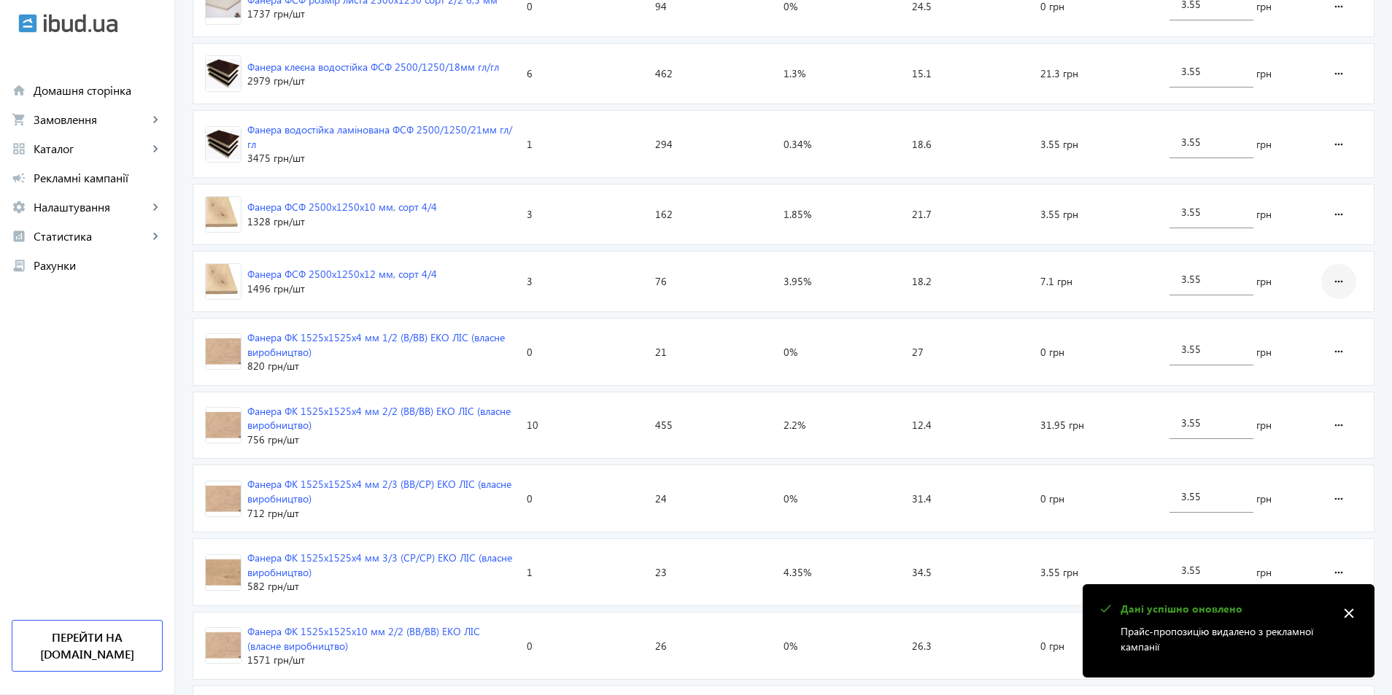
click at [1337, 275] on mat-icon "more_horiz" at bounding box center [1339, 281] width 18 height 35
click at [1292, 391] on span "Видалити оголошення" at bounding box center [1285, 393] width 117 height 12
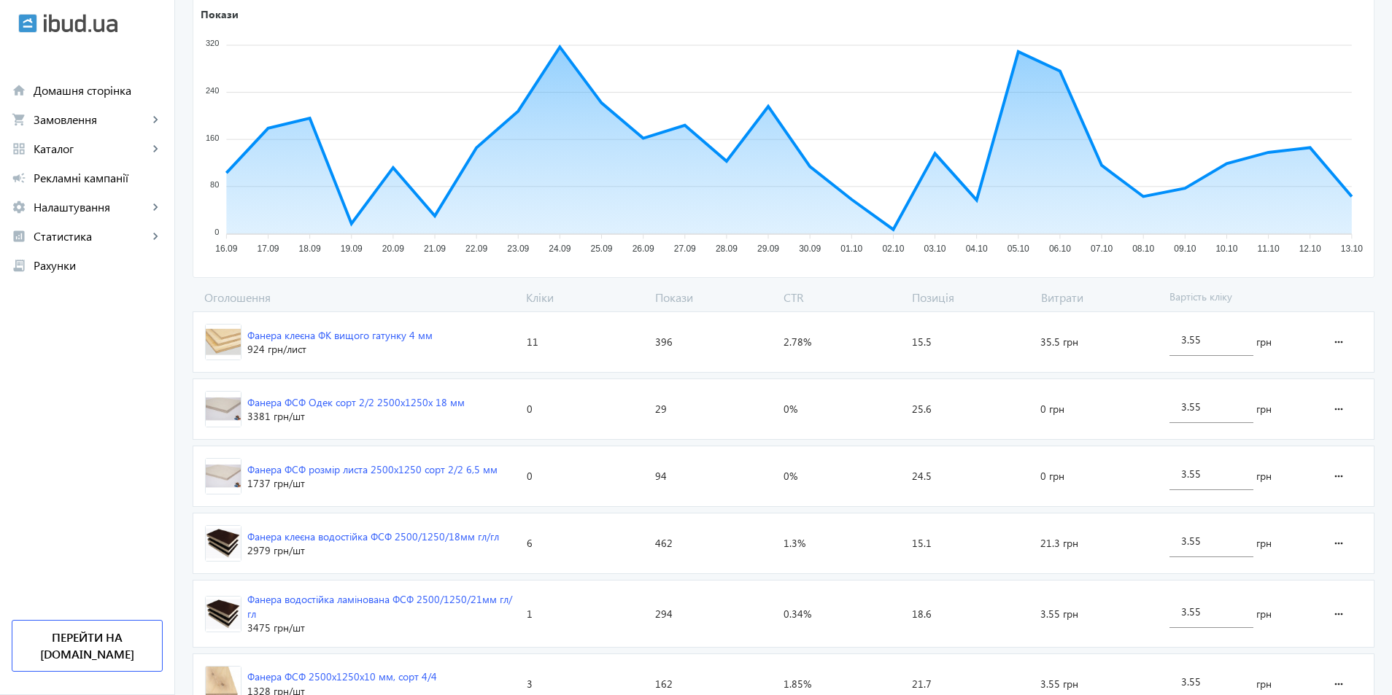
scroll to position [462, 0]
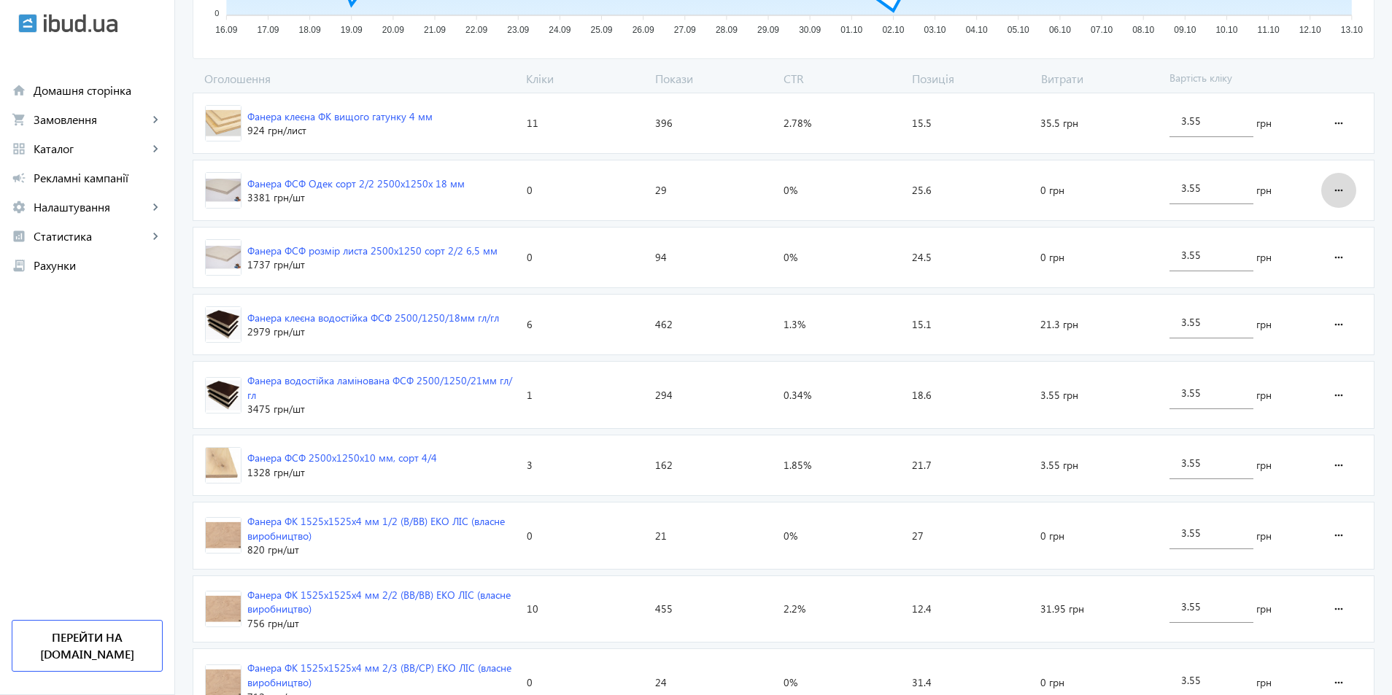
click at [1344, 193] on mat-icon "more_horiz" at bounding box center [1339, 190] width 18 height 35
click at [1313, 307] on span "Видалити оголошення" at bounding box center [1285, 301] width 117 height 12
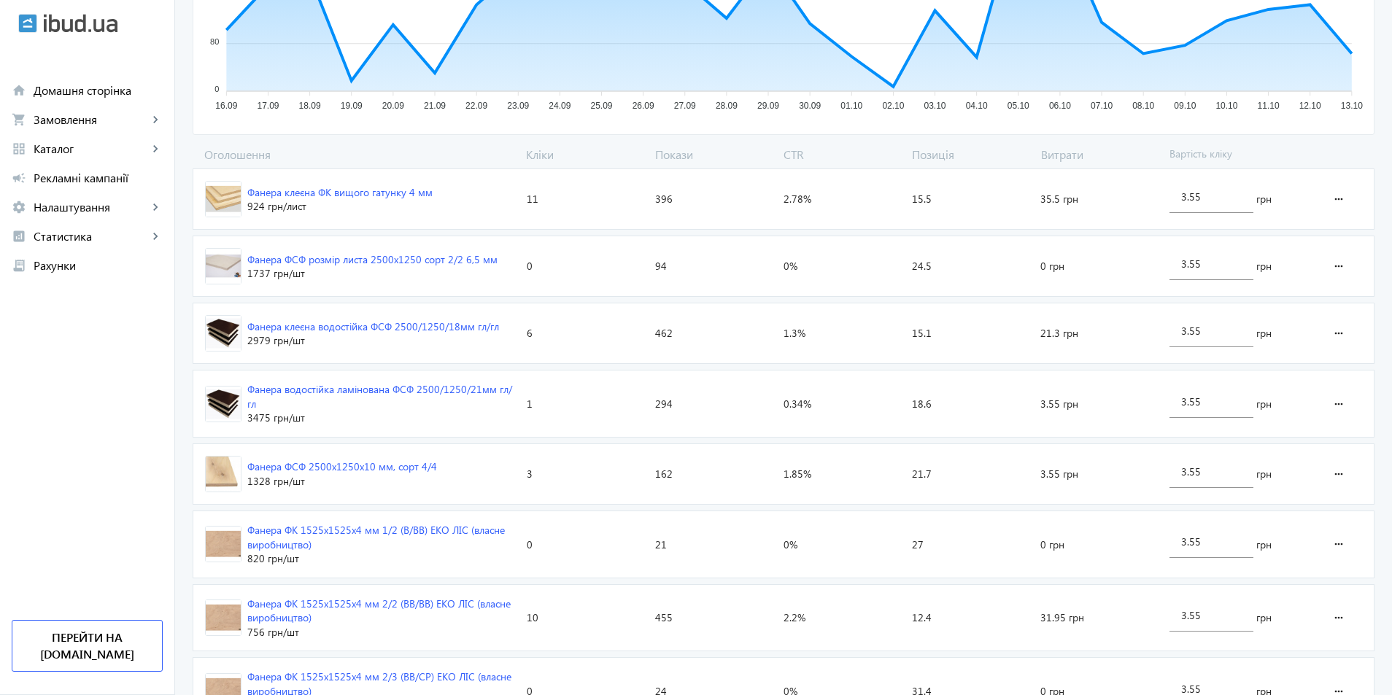
scroll to position [21, 0]
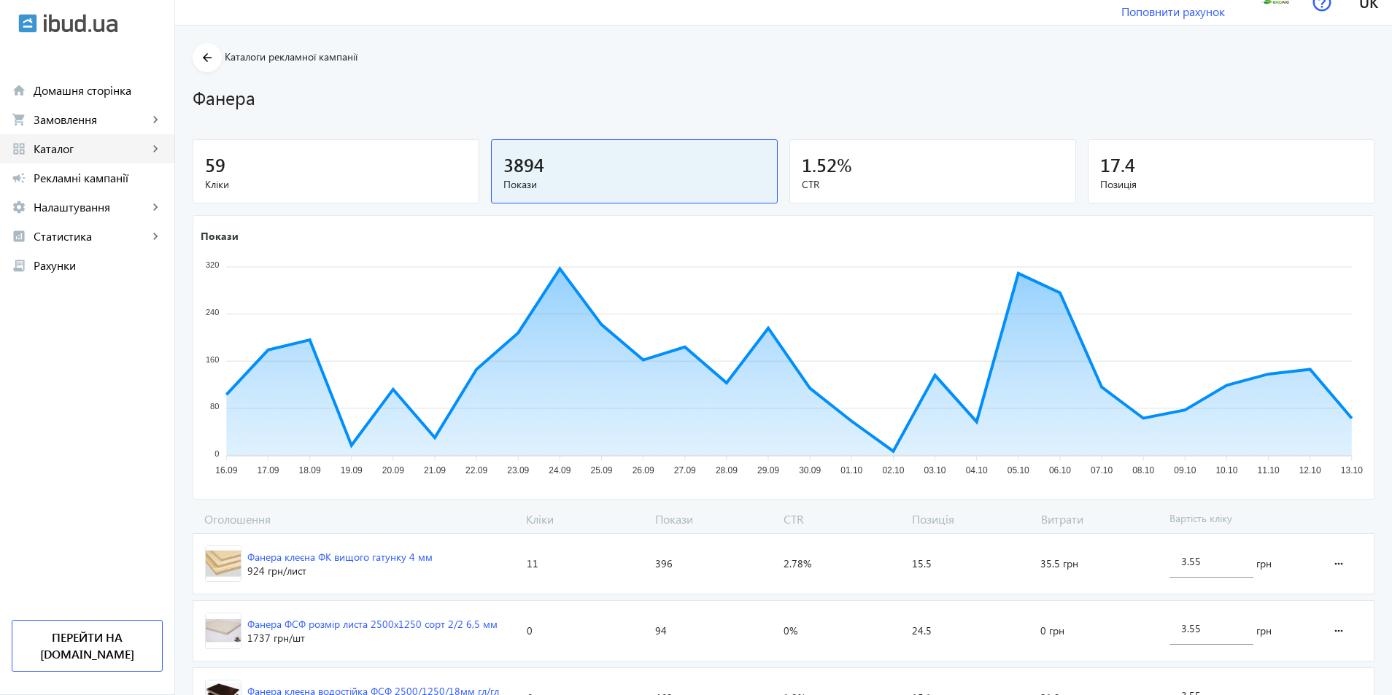
click at [68, 145] on span "Каталог" at bounding box center [91, 149] width 115 height 15
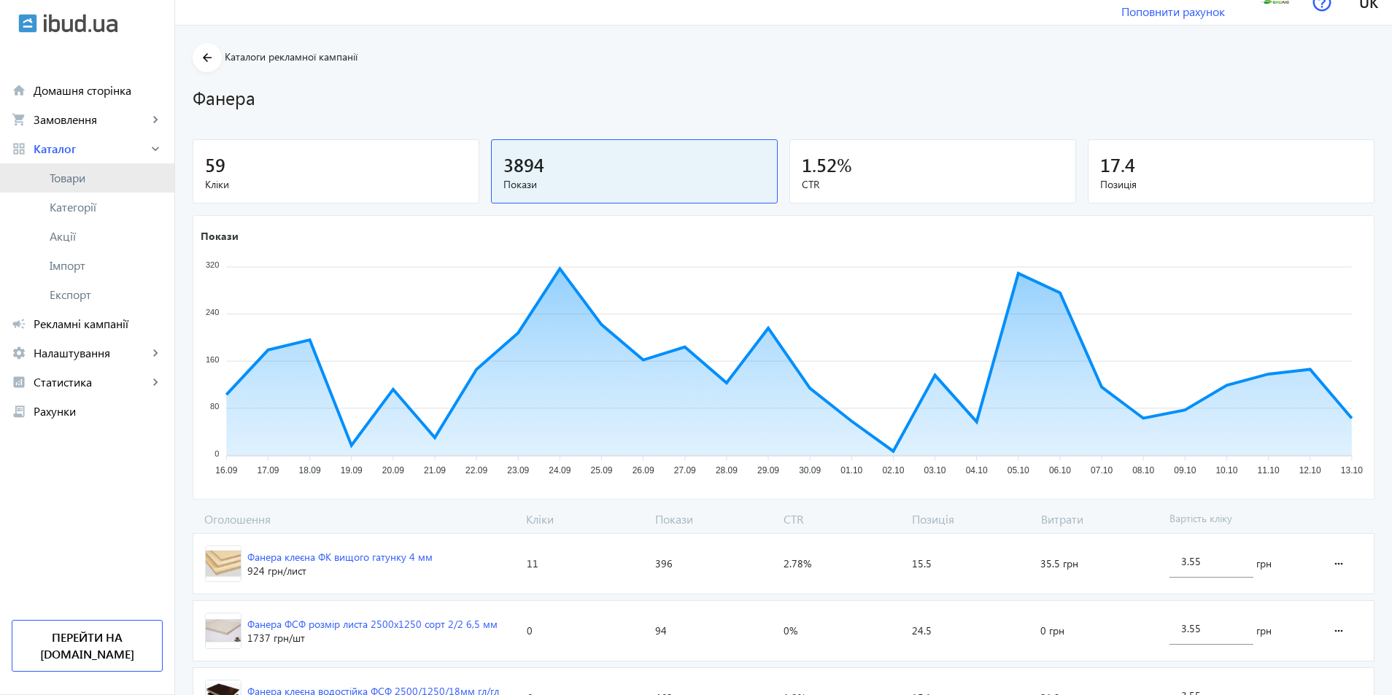
click at [69, 173] on span "Товари" at bounding box center [106, 178] width 113 height 15
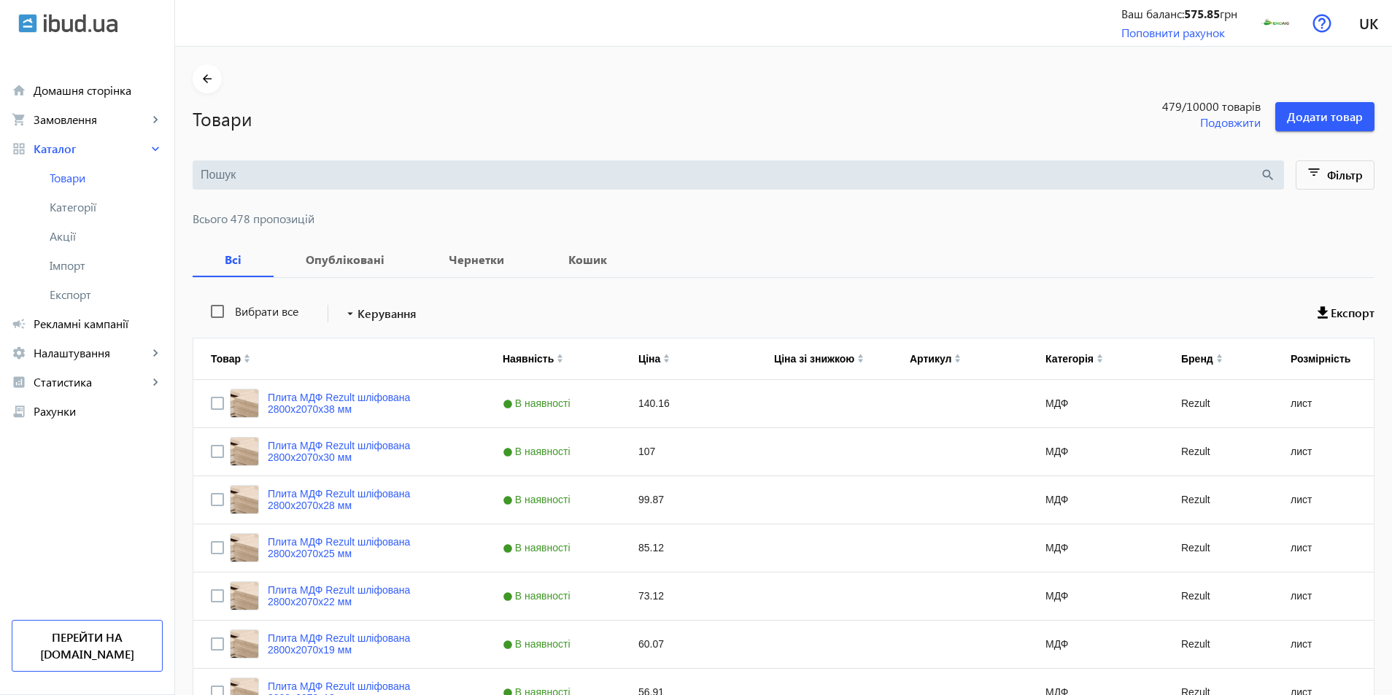
click at [244, 171] on input "search" at bounding box center [730, 175] width 1059 height 16
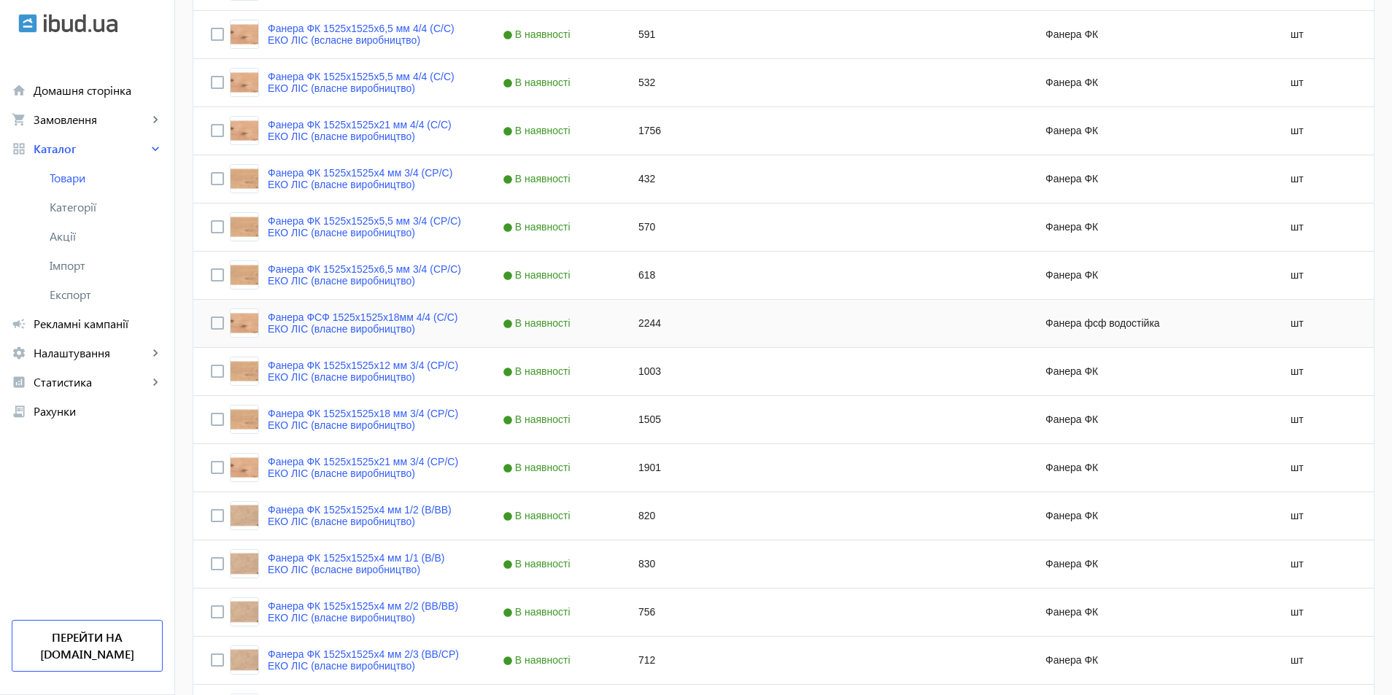
scroll to position [1260, 0]
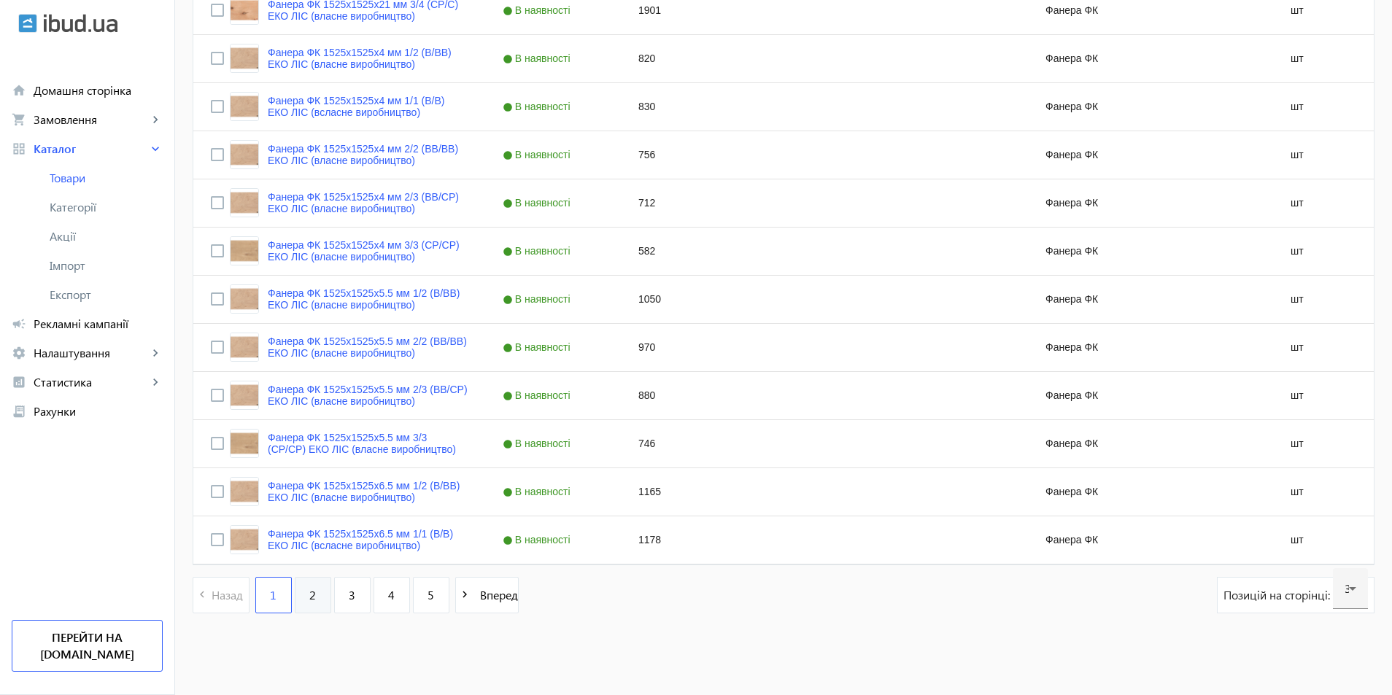
click at [305, 607] on link "2" at bounding box center [313, 595] width 36 height 36
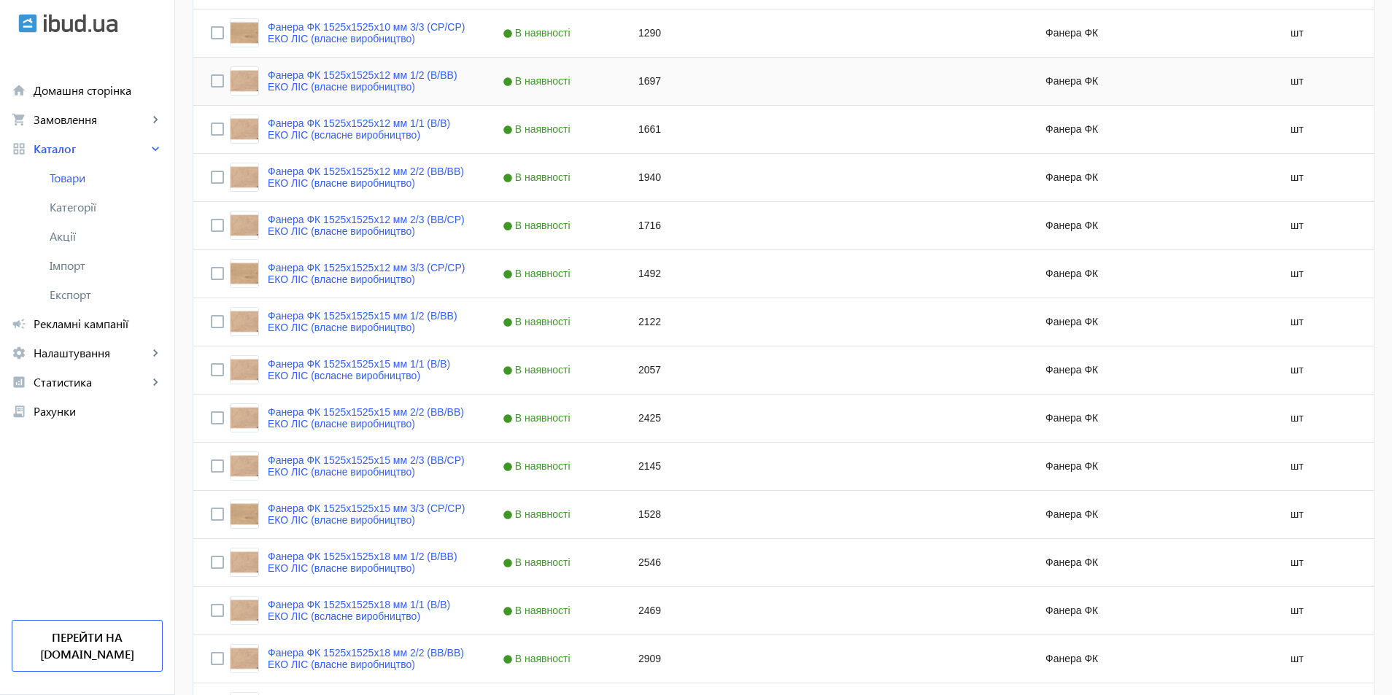
scroll to position [1260, 0]
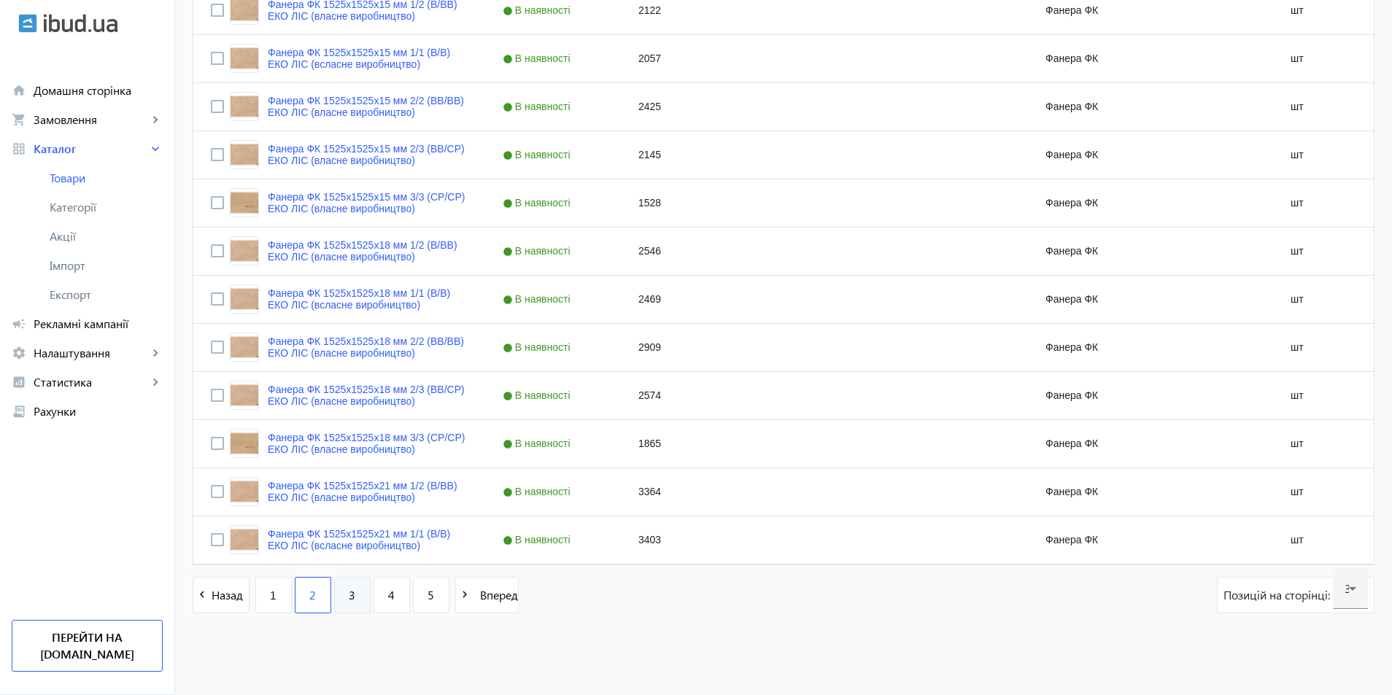
click at [339, 595] on link "3" at bounding box center [352, 595] width 36 height 36
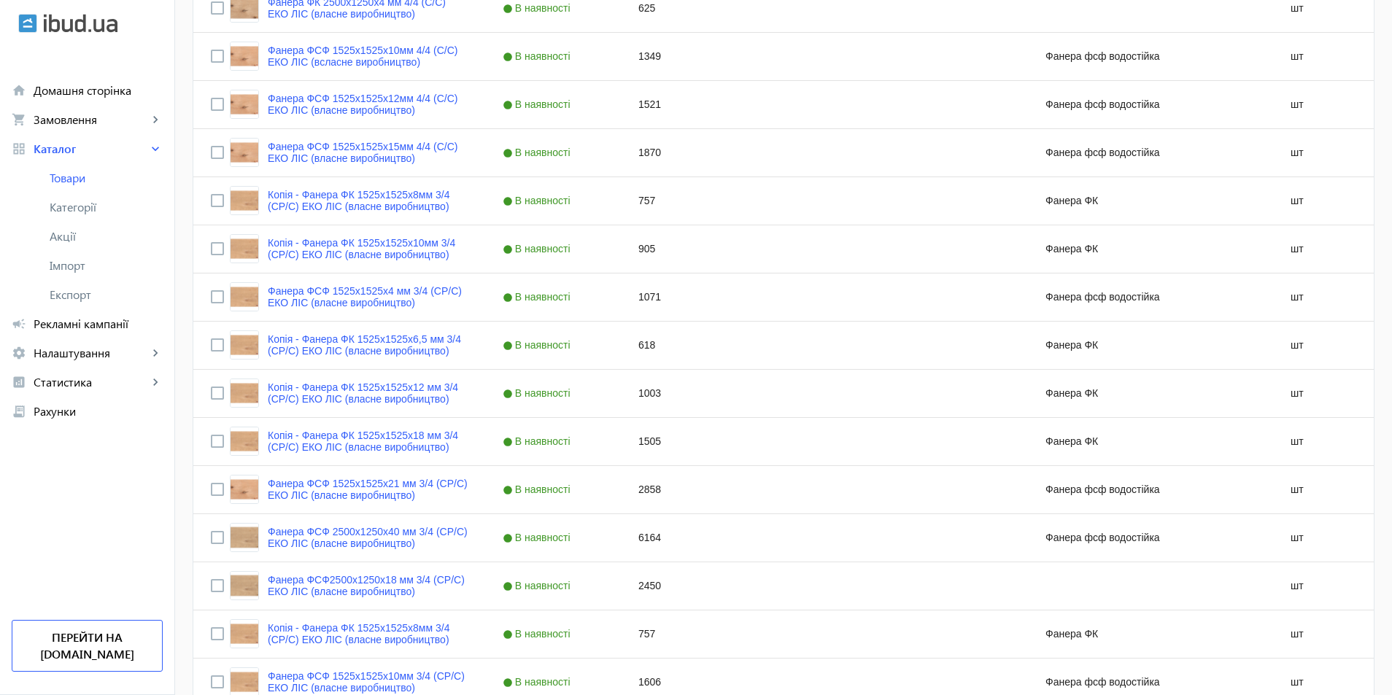
scroll to position [1260, 0]
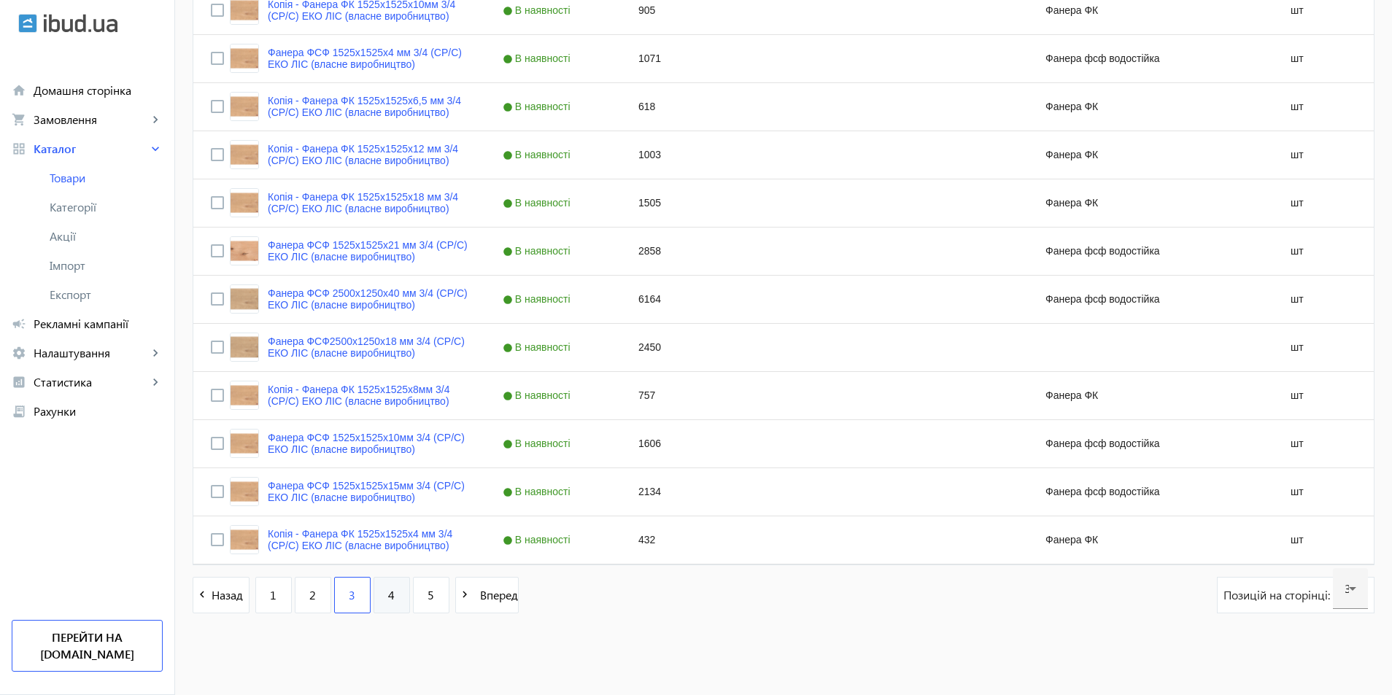
click at [387, 594] on link "4" at bounding box center [392, 595] width 36 height 36
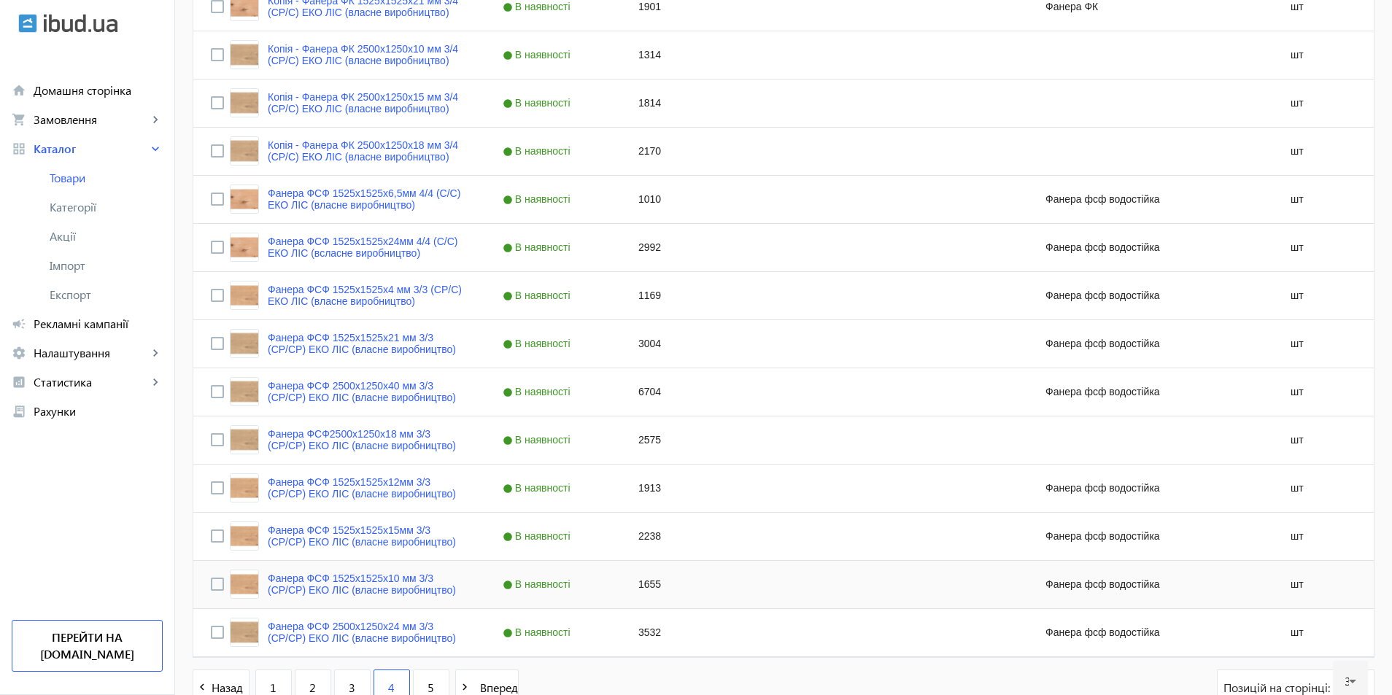
scroll to position [1260, 0]
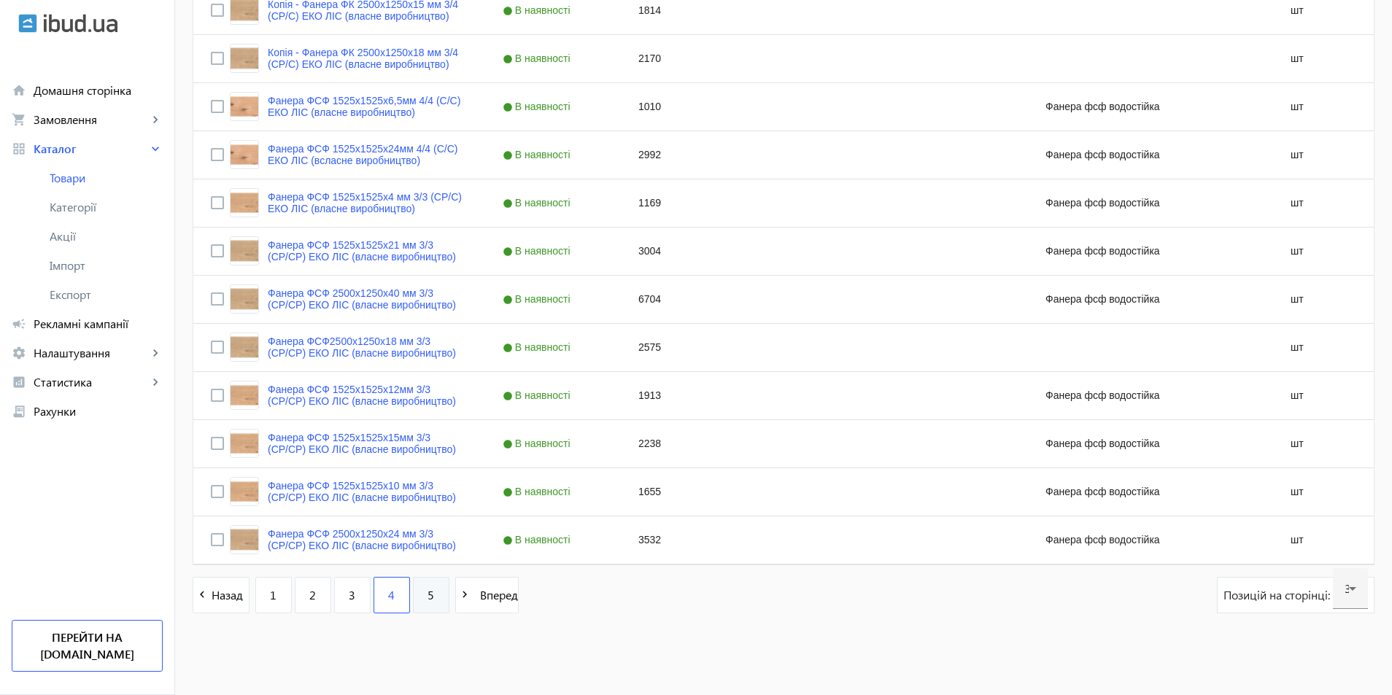
click at [428, 587] on link "5" at bounding box center [431, 595] width 36 height 36
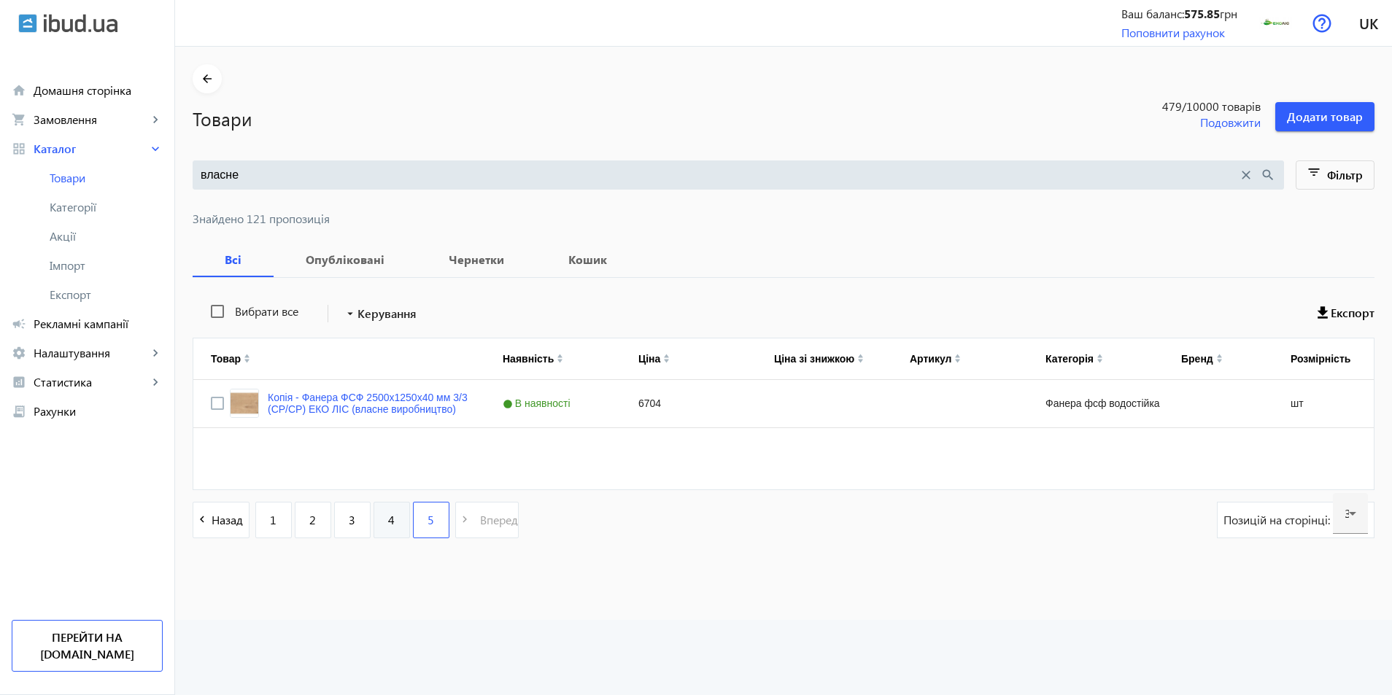
click at [389, 513] on link "4" at bounding box center [392, 520] width 36 height 36
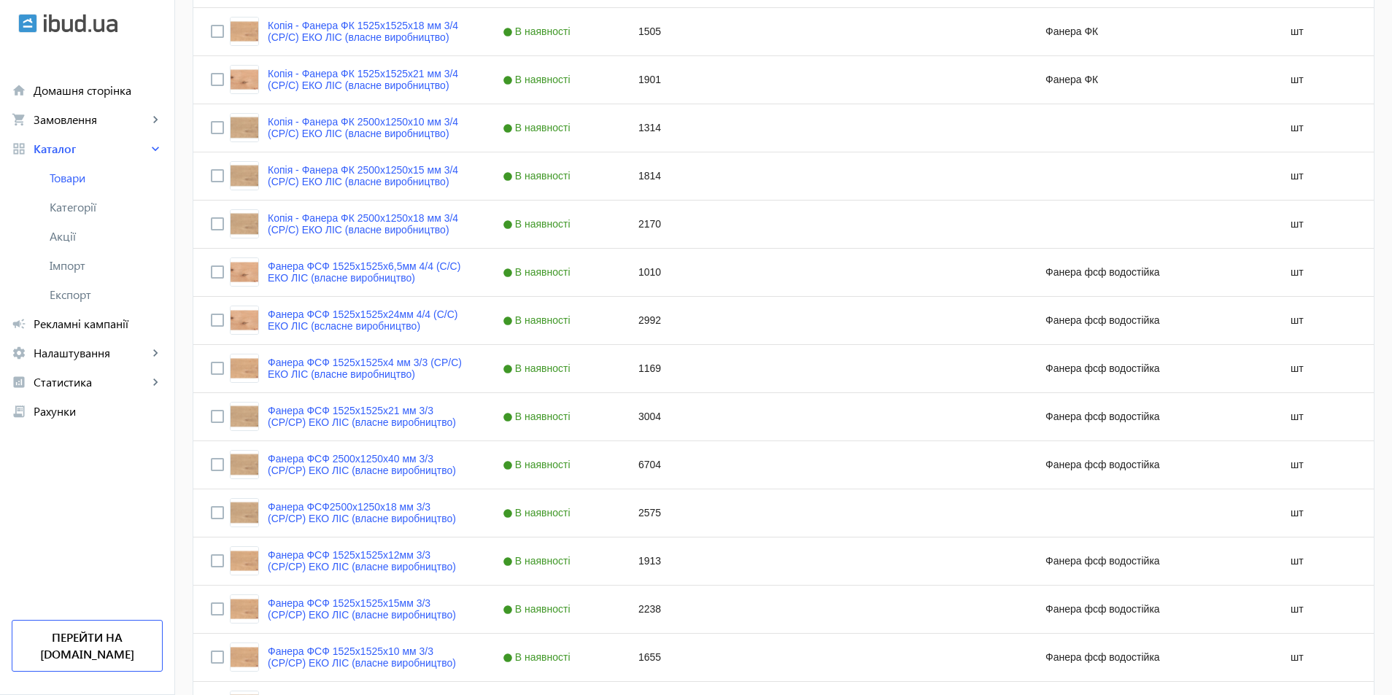
scroll to position [1260, 0]
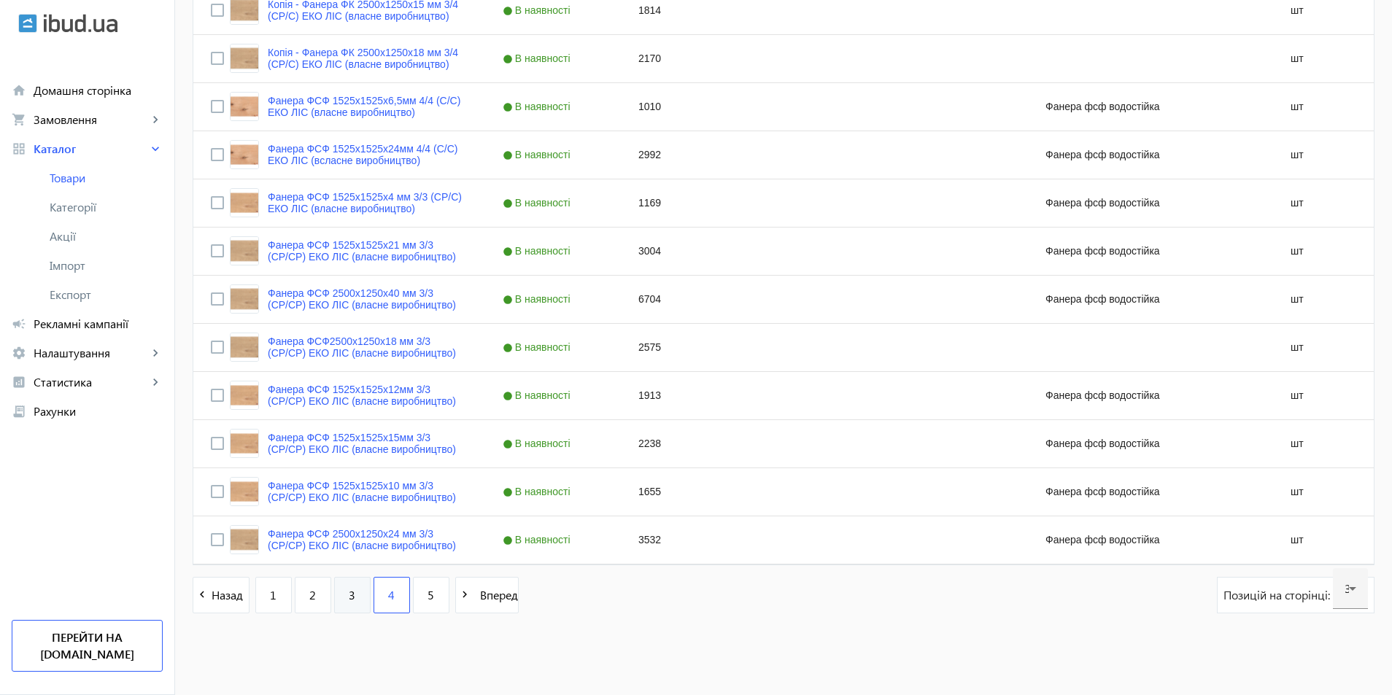
click at [349, 595] on span "3" at bounding box center [352, 595] width 7 height 16
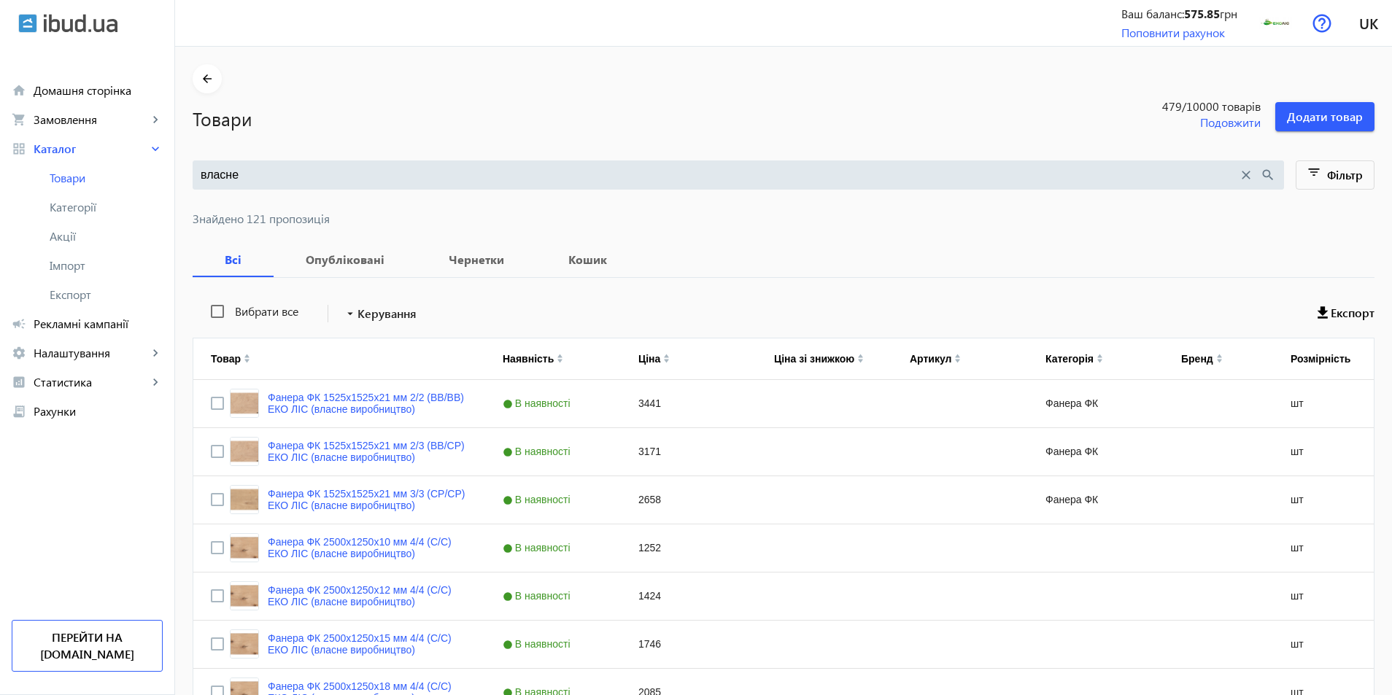
click at [275, 173] on input "власне" at bounding box center [720, 175] width 1038 height 16
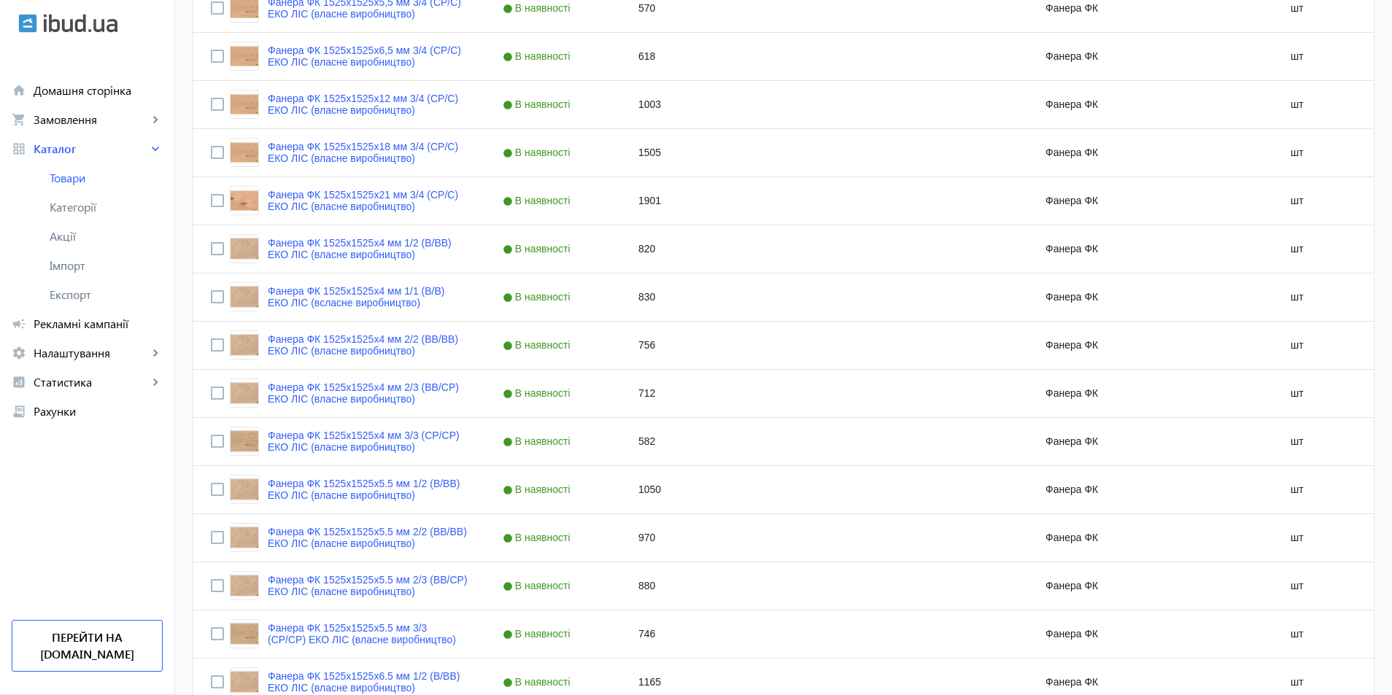
scroll to position [1260, 0]
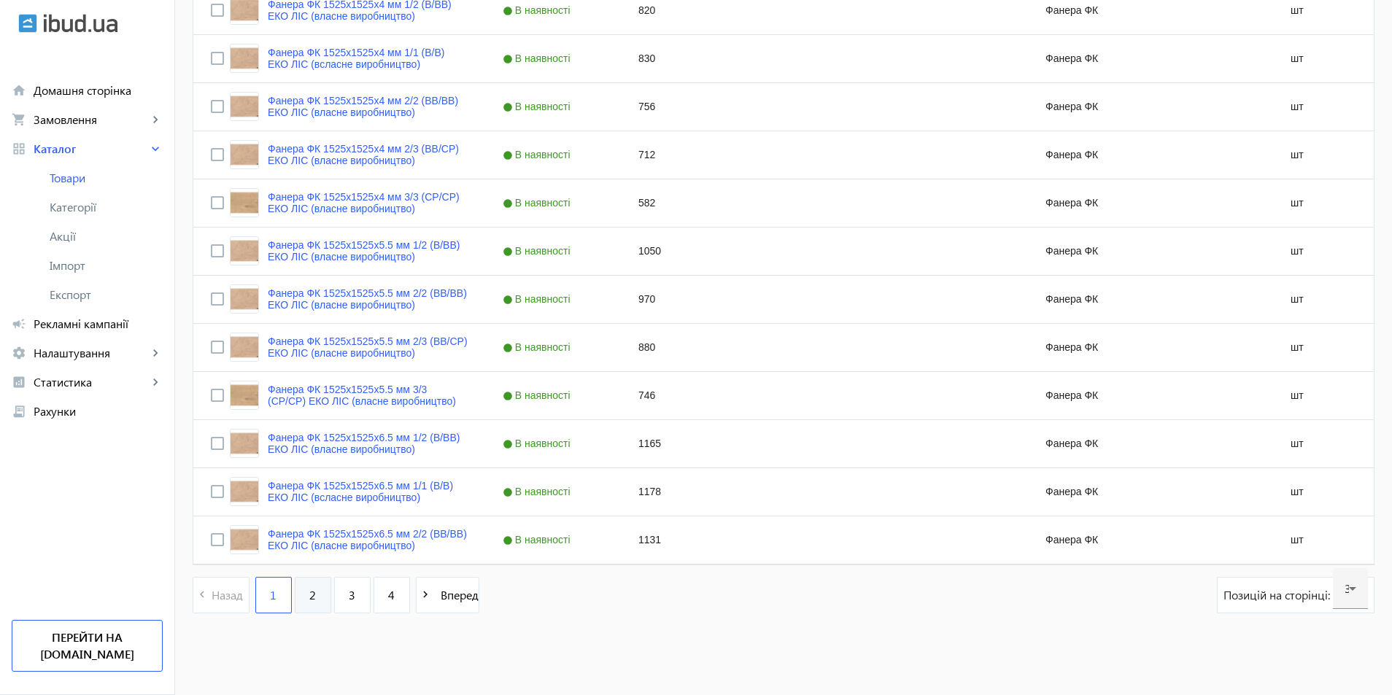
type input "власне фк"
click at [309, 597] on span "2" at bounding box center [312, 595] width 7 height 16
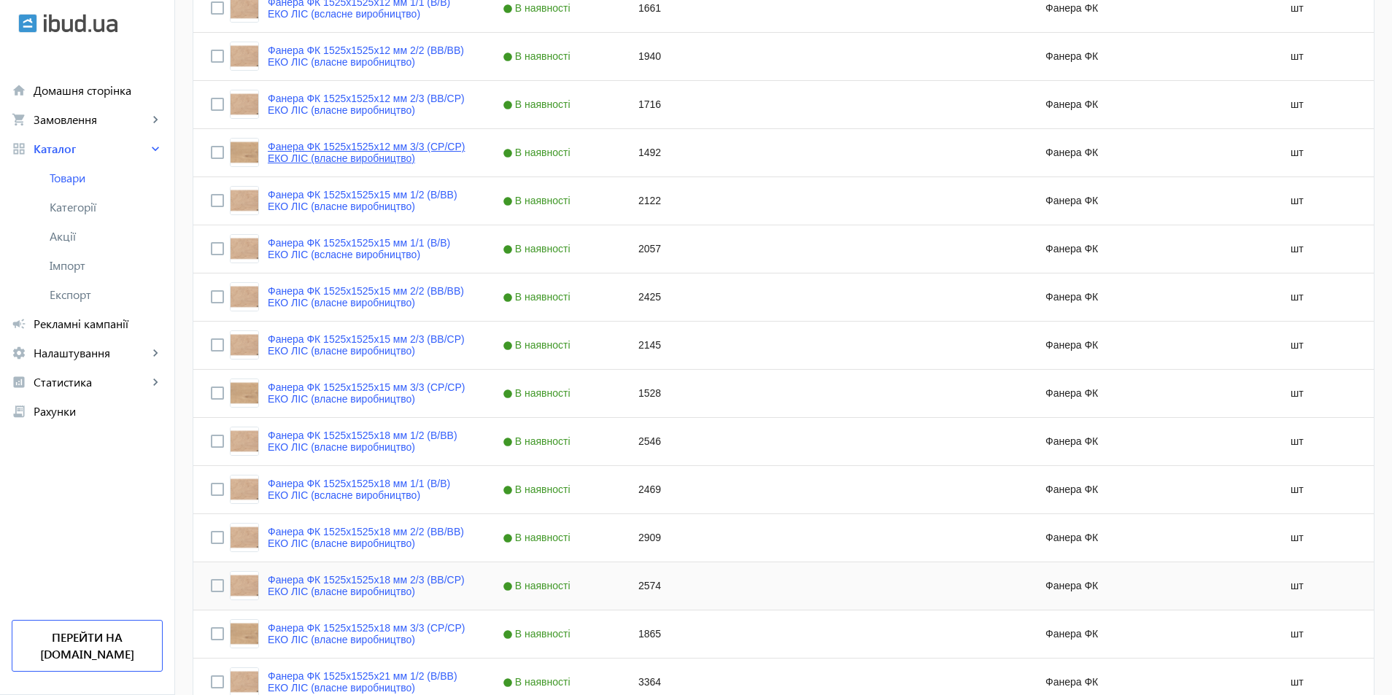
scroll to position [1260, 0]
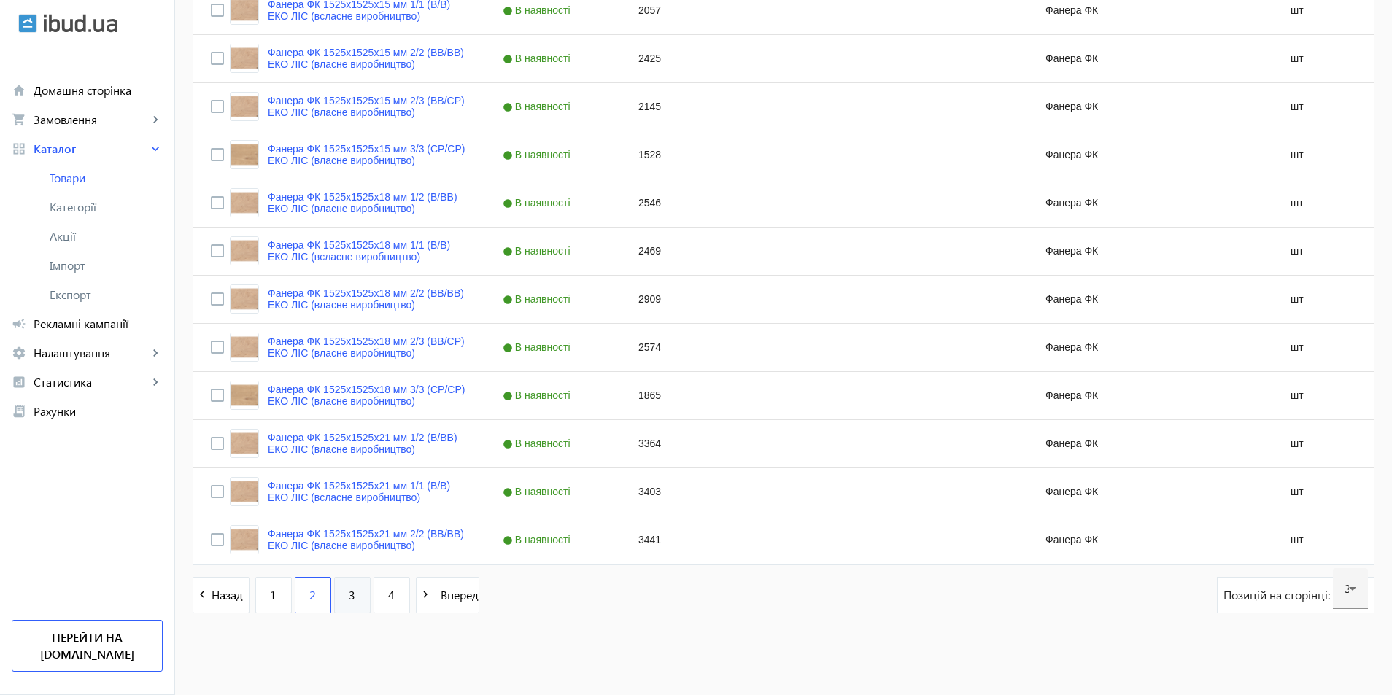
click at [334, 593] on link "3" at bounding box center [352, 595] width 36 height 36
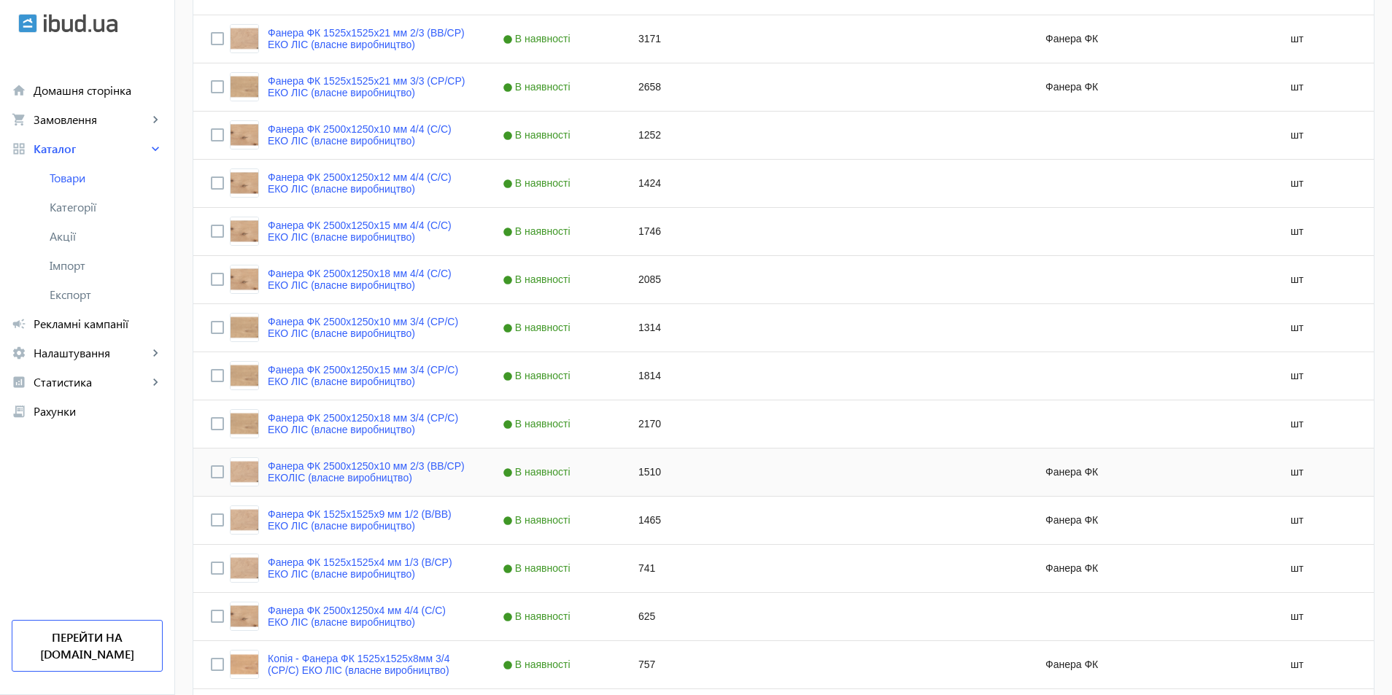
scroll to position [511, 0]
